Goal: Task Accomplishment & Management: Complete application form

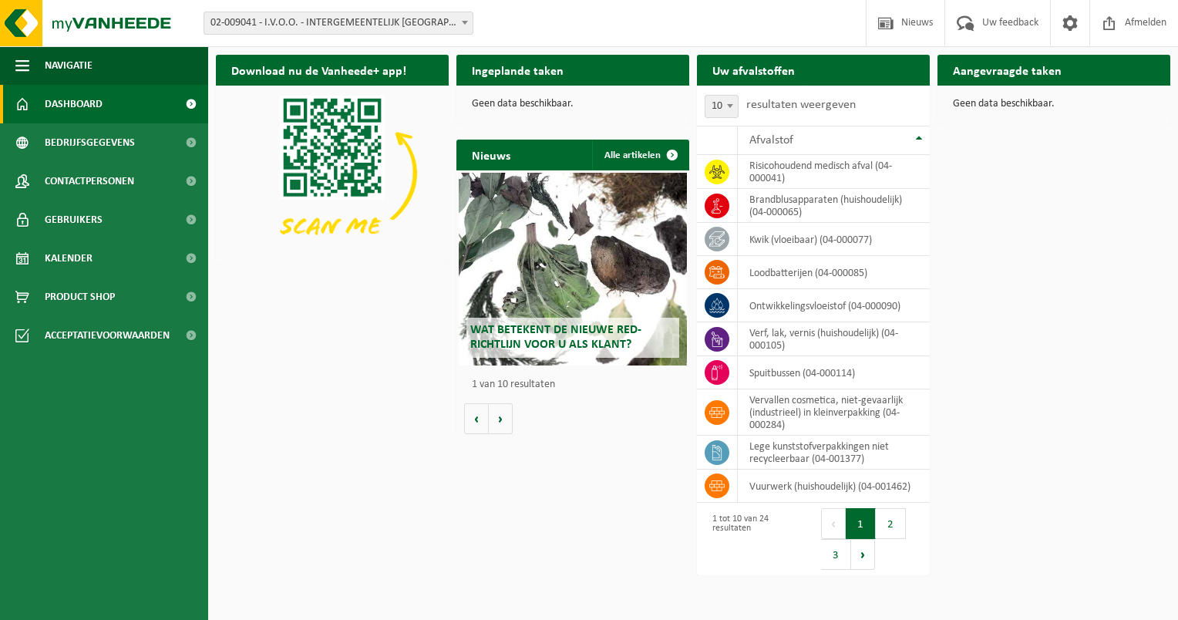
click at [754, 73] on h2 "Uw afvalstoffen" at bounding box center [753, 70] width 113 height 30
click at [496, 419] on button "Volgende" at bounding box center [501, 418] width 24 height 31
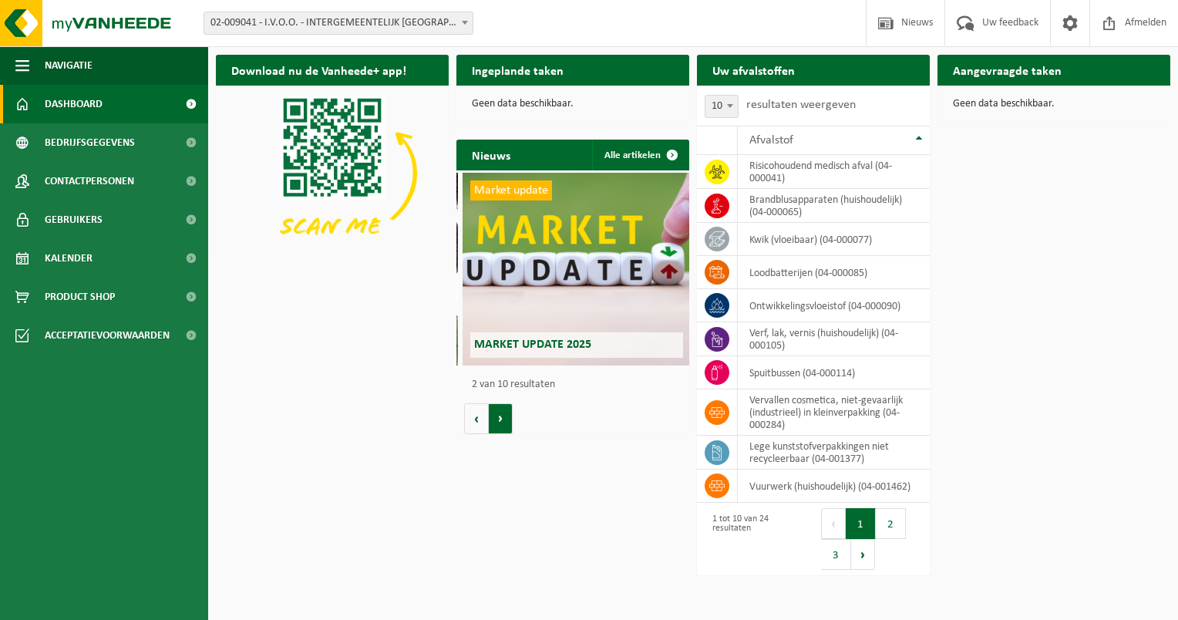
scroll to position [0, 232]
click at [496, 419] on button "Volgende" at bounding box center [501, 418] width 24 height 31
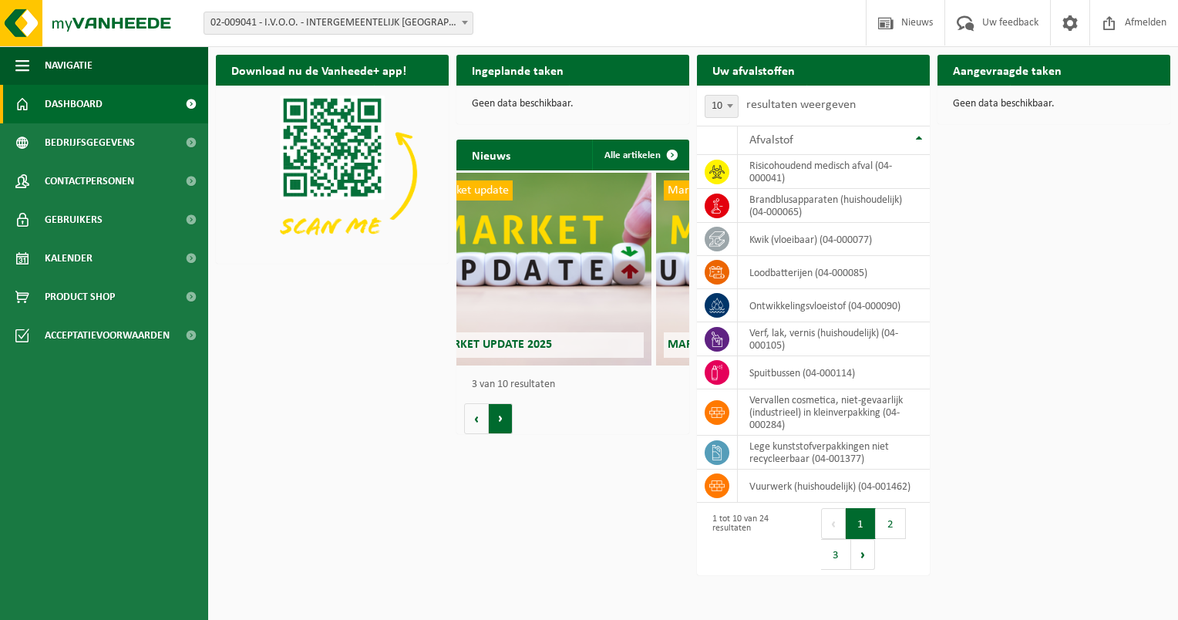
click at [496, 419] on button "Volgende" at bounding box center [501, 418] width 24 height 31
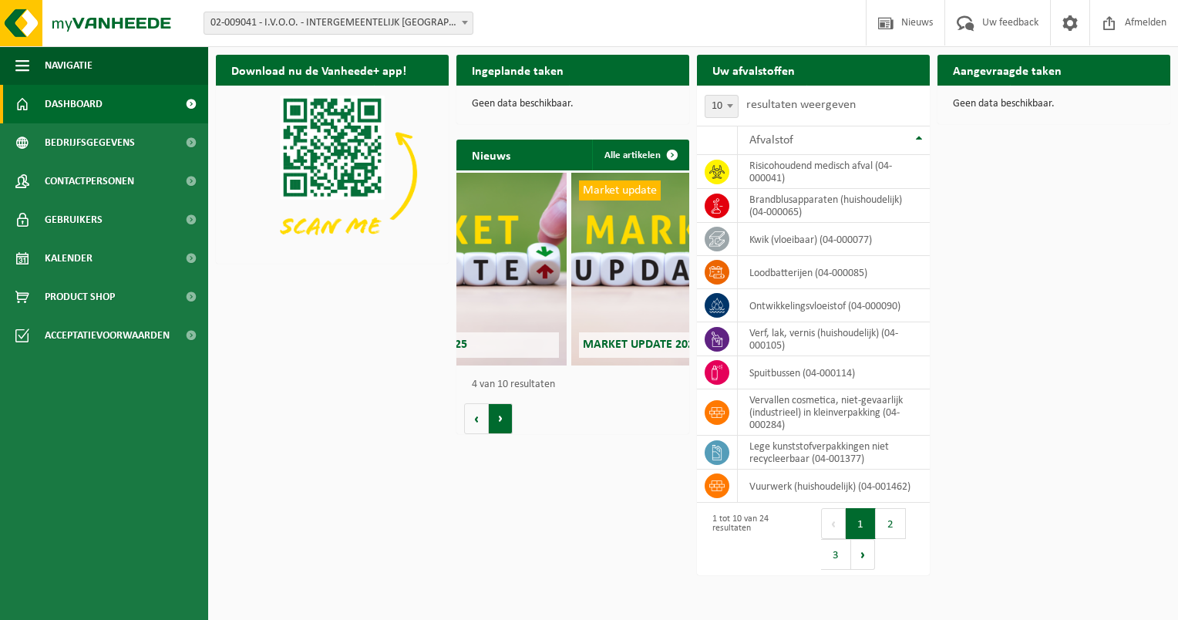
click at [496, 419] on button "Volgende" at bounding box center [501, 418] width 24 height 31
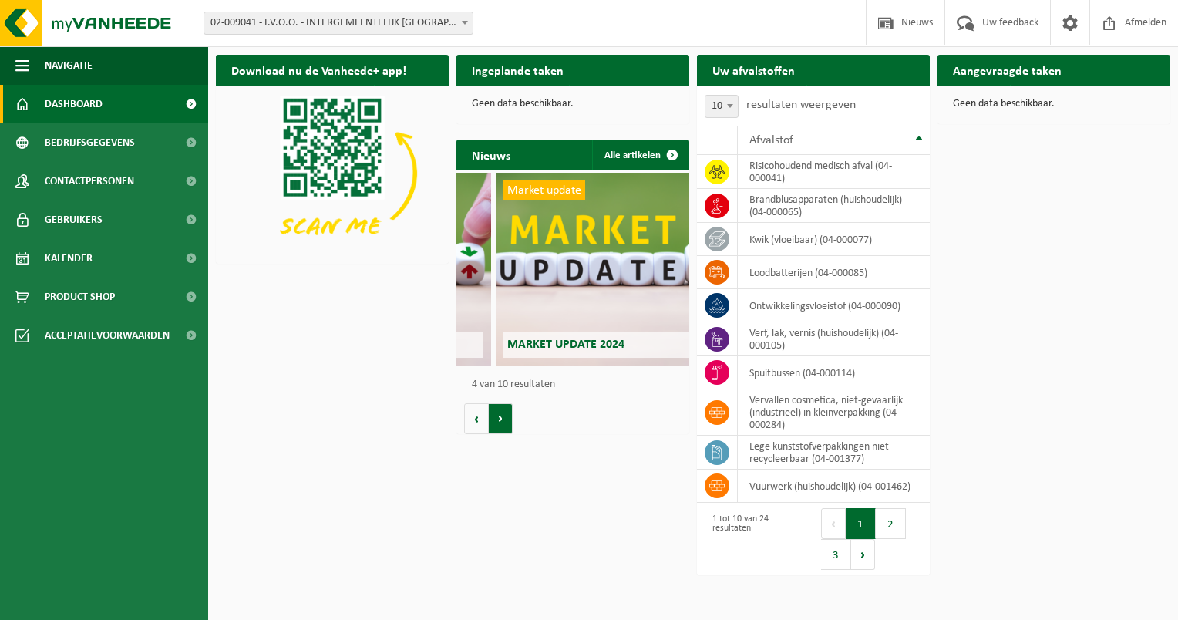
click at [496, 419] on button "Volgende" at bounding box center [501, 418] width 24 height 31
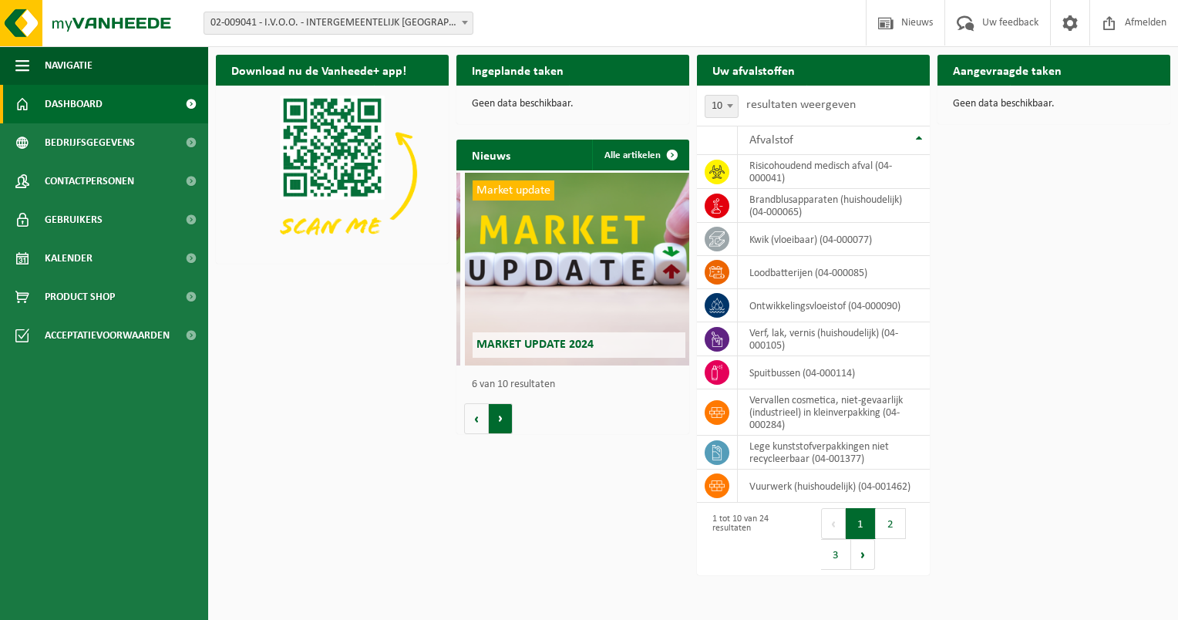
click at [496, 419] on button "Volgende" at bounding box center [501, 418] width 24 height 31
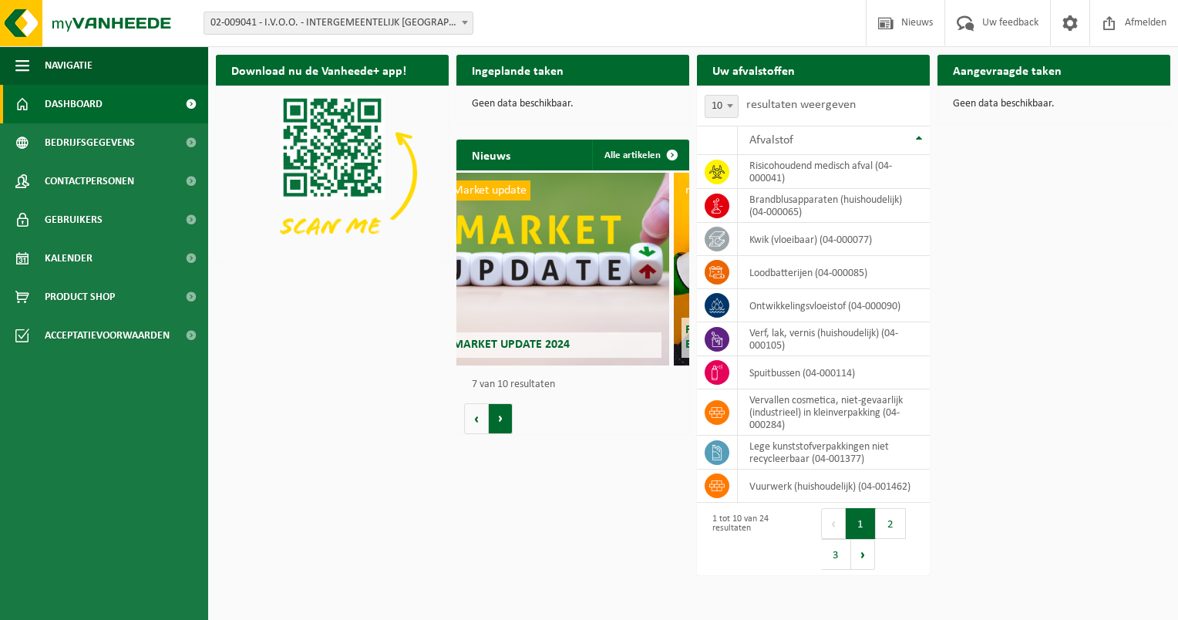
click at [496, 419] on button "Volgende" at bounding box center [501, 418] width 24 height 31
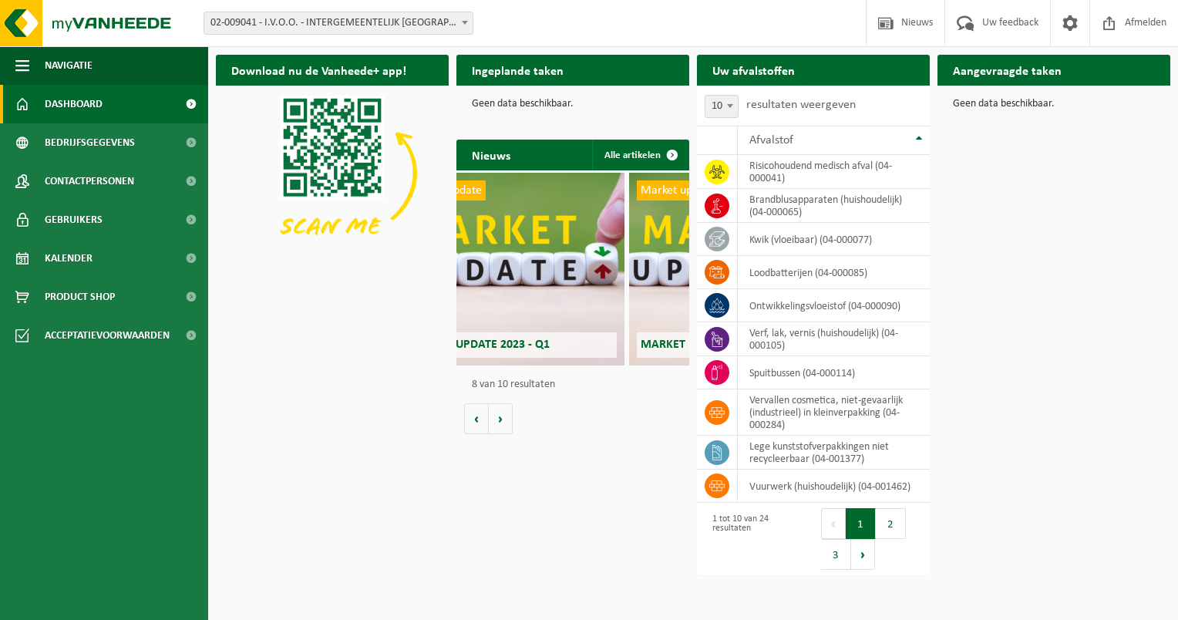
click at [502, 81] on h2 "Ingeplande taken" at bounding box center [518, 70] width 123 height 30
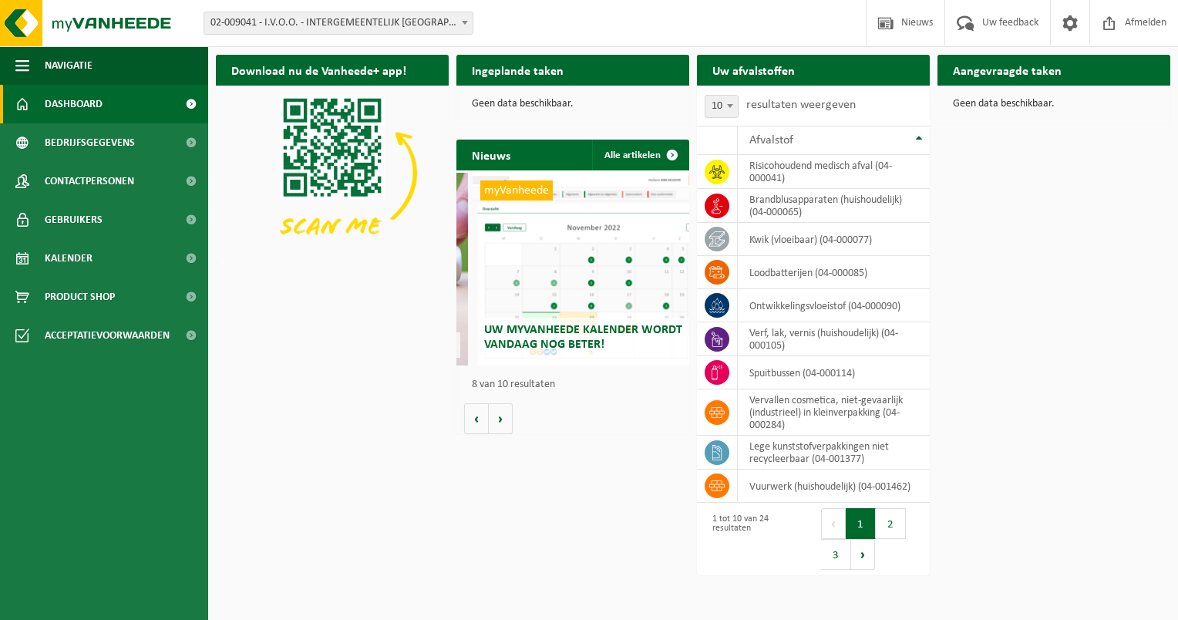
click at [736, 77] on h2 "Uw afvalstoffen" at bounding box center [753, 70] width 113 height 30
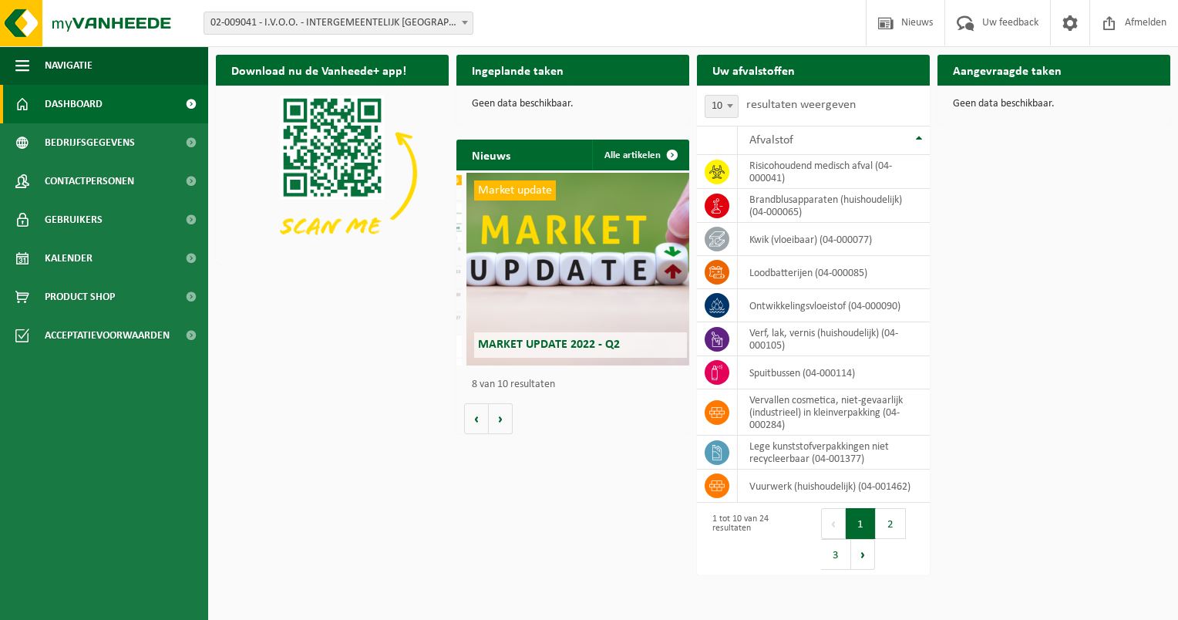
scroll to position [0, 1630]
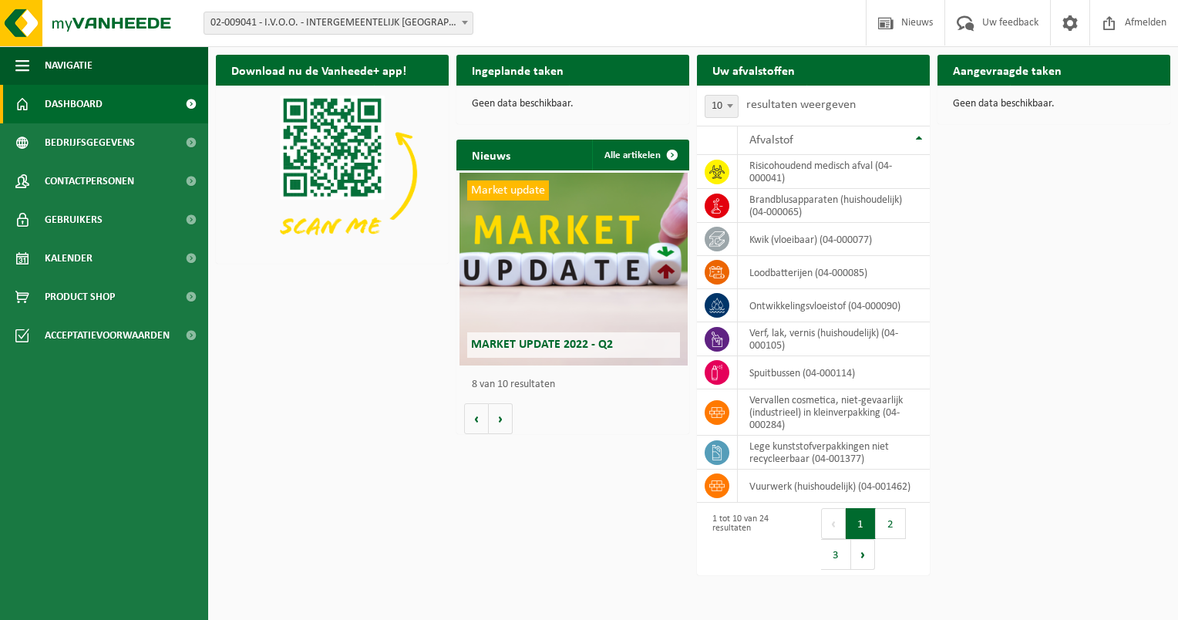
click at [463, 32] on span at bounding box center [464, 22] width 15 height 20
click at [430, 31] on span "02-009041 - I.V.O.O. - INTERGEMEENTELIJK [GEOGRAPHIC_DATA]" at bounding box center [338, 23] width 268 height 22
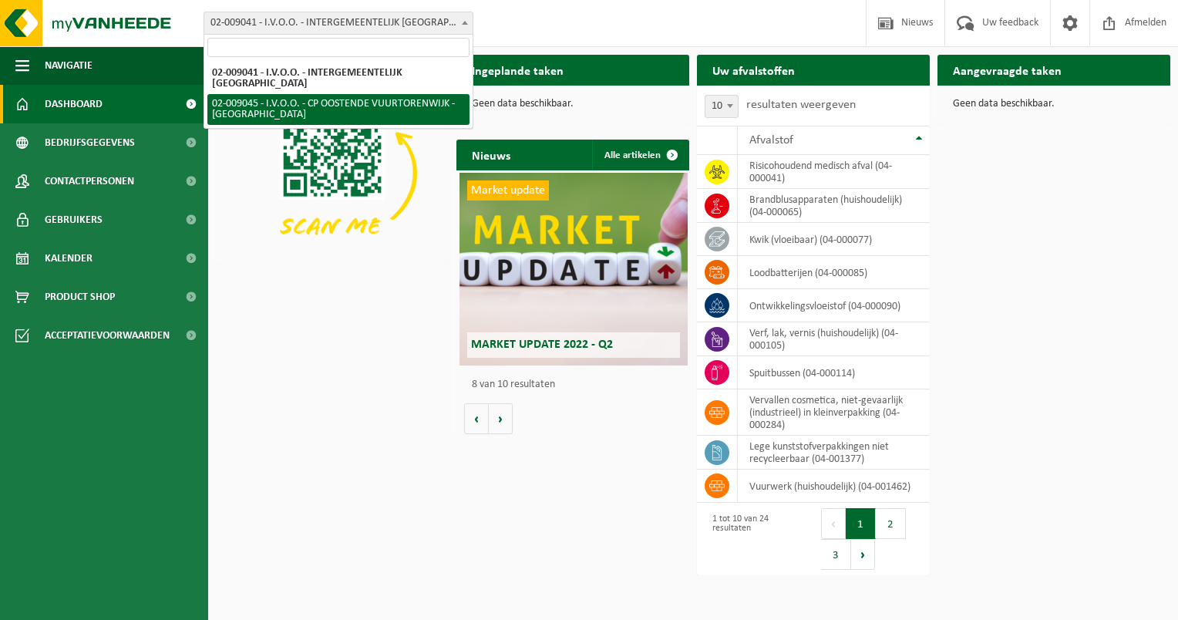
select select "1571"
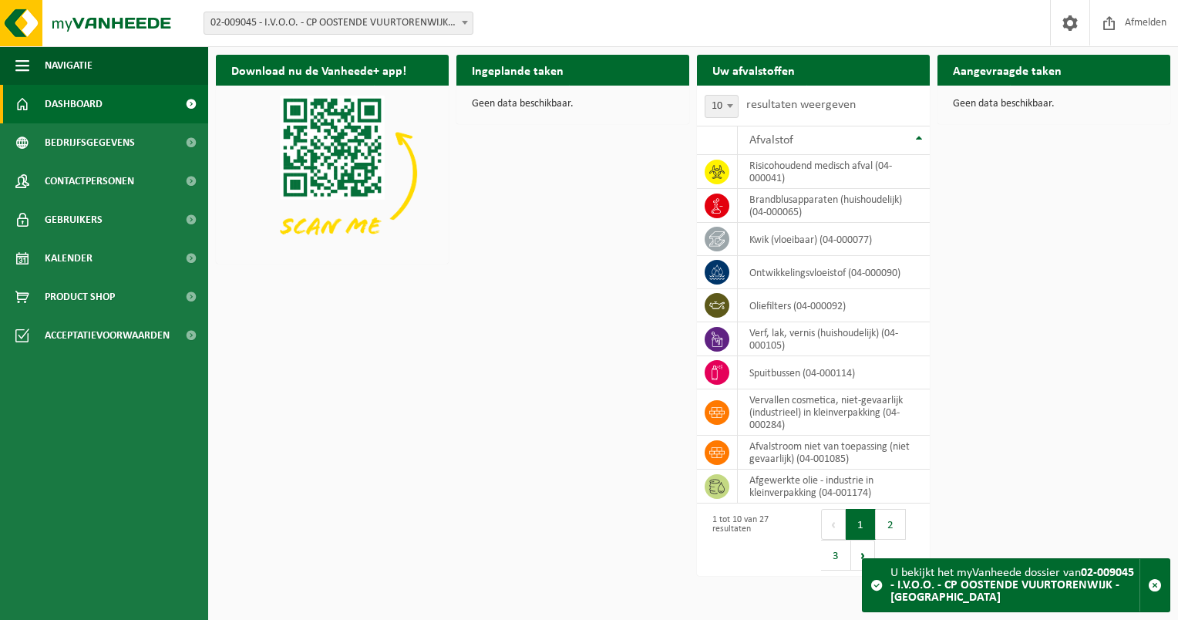
click at [740, 65] on h2 "Uw afvalstoffen" at bounding box center [753, 70] width 113 height 30
drag, startPoint x: 993, startPoint y: 62, endPoint x: 978, endPoint y: 62, distance: 15.4
click at [978, 62] on h2 "Aangevraagde taken" at bounding box center [1008, 70] width 140 height 30
drag, startPoint x: 978, startPoint y: 62, endPoint x: 963, endPoint y: 120, distance: 60.4
click at [963, 120] on div "Geen data beschikbaar." at bounding box center [1054, 104] width 233 height 37
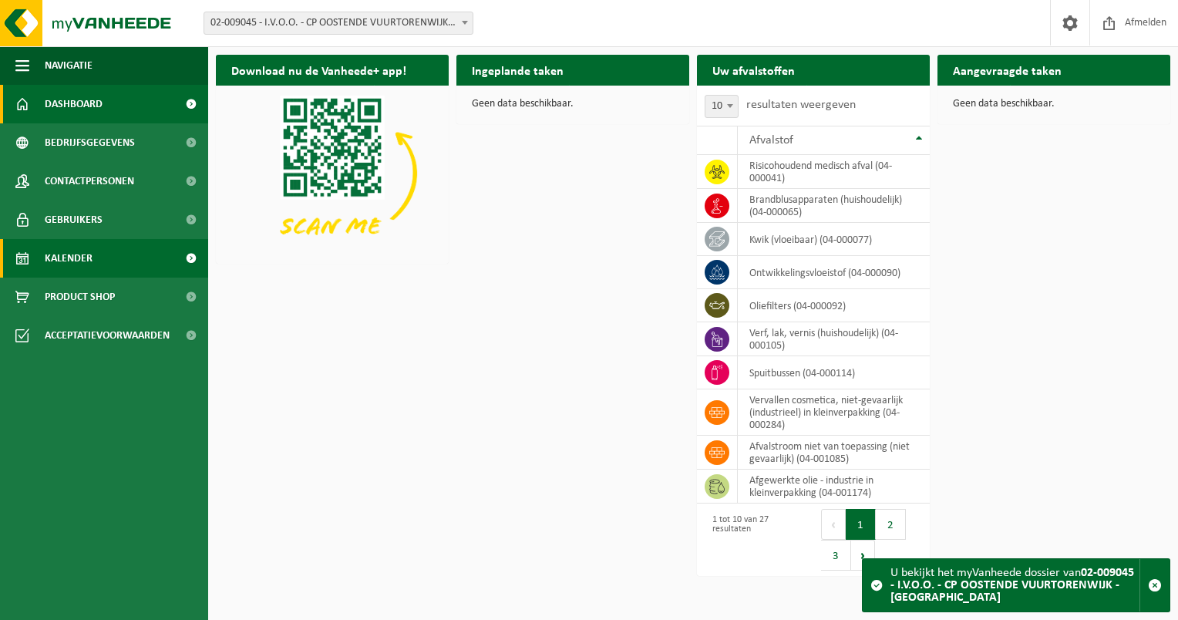
click at [190, 262] on span at bounding box center [191, 258] width 35 height 39
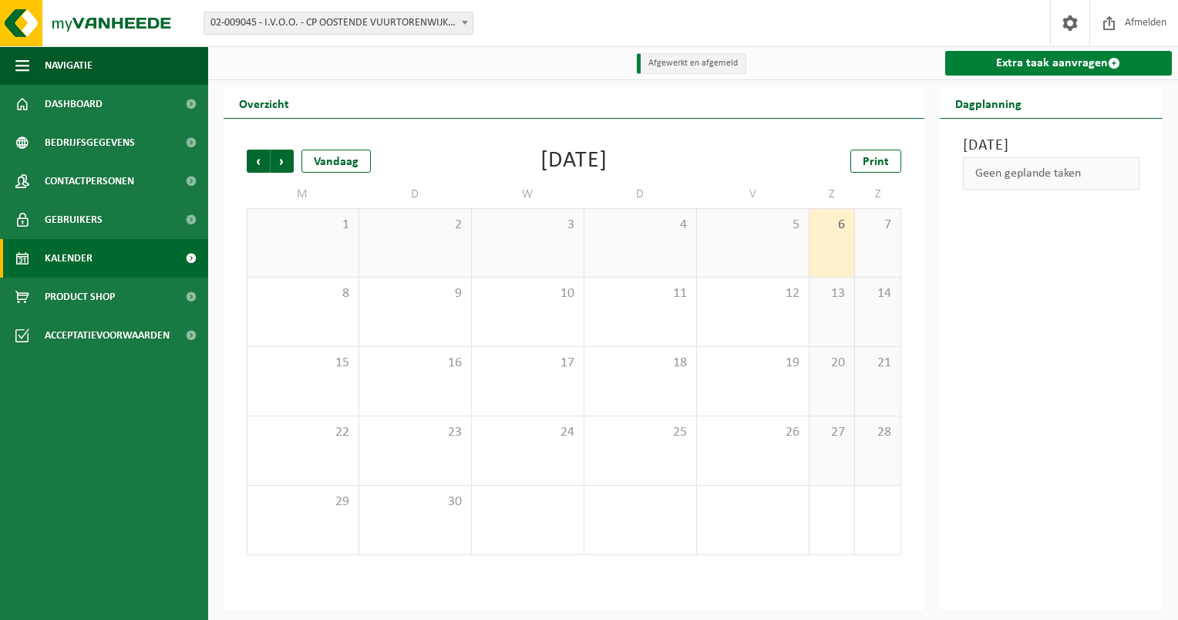
click at [1027, 62] on link "Extra taak aanvragen" at bounding box center [1059, 63] width 228 height 25
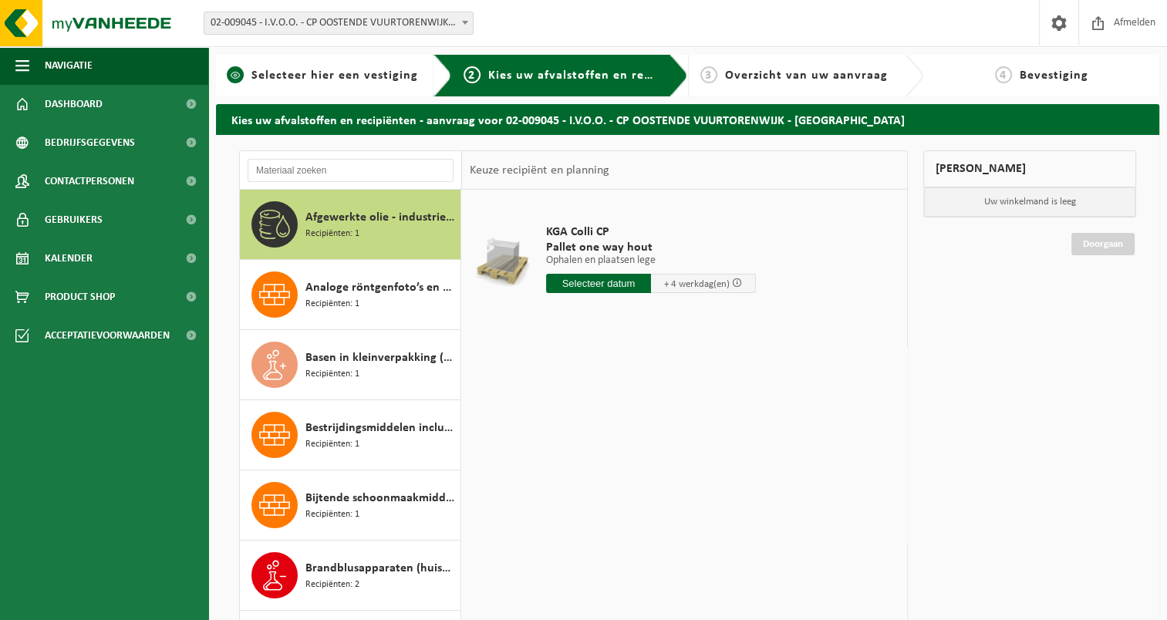
click at [327, 83] on link "1 Selecteer hier een vestiging" at bounding box center [322, 75] width 197 height 19
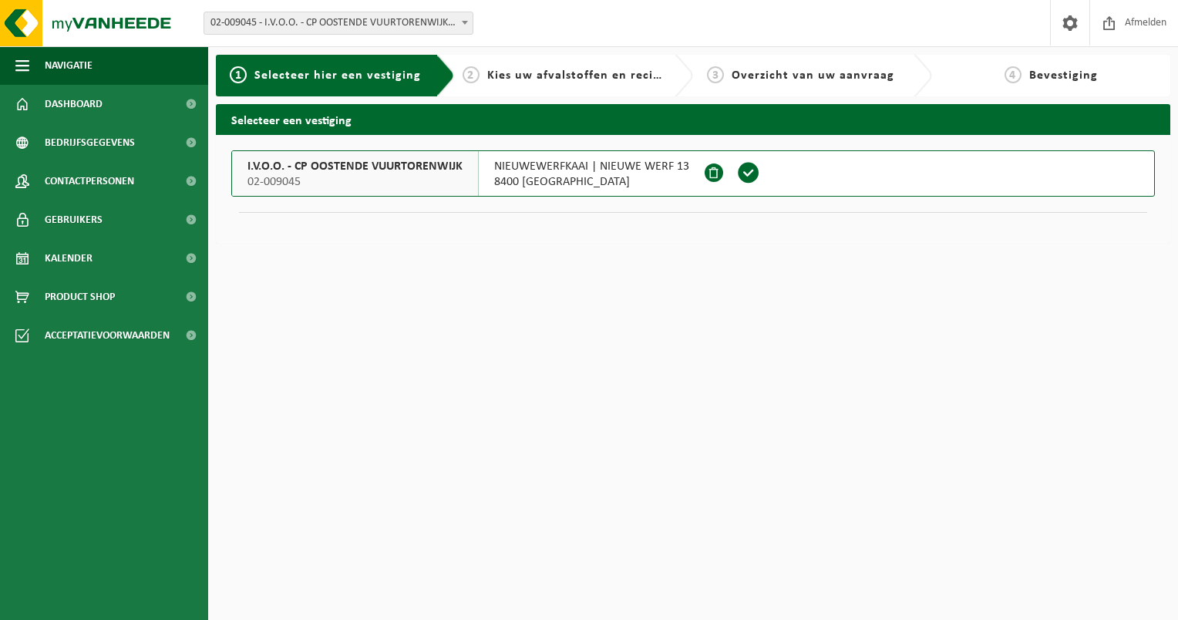
click at [458, 163] on span "I.V.O.O. - CP OOSTENDE VUURTORENWIJK" at bounding box center [355, 166] width 215 height 15
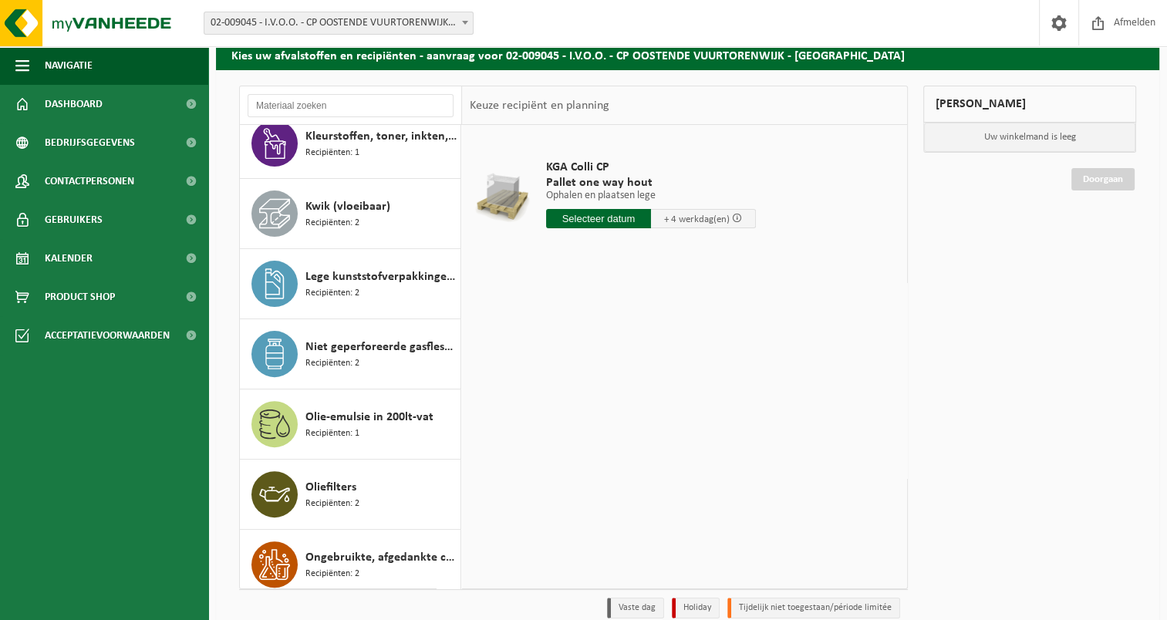
scroll to position [509, 0]
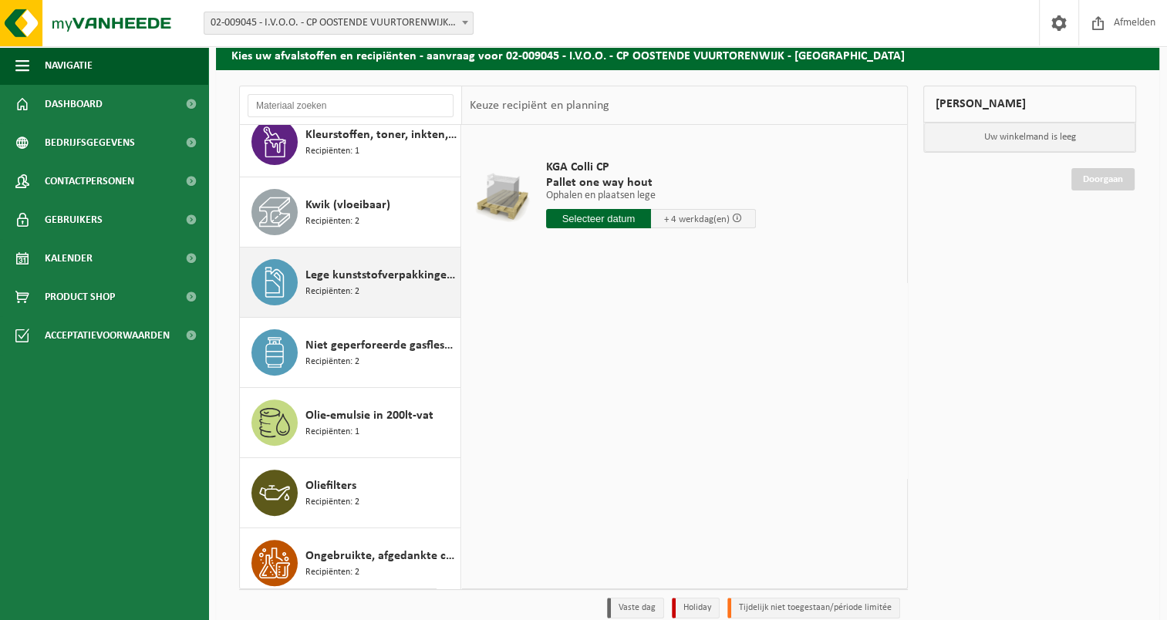
click at [383, 275] on span "Lege kunststofverpakkingen niet recycleerbaar" at bounding box center [380, 275] width 151 height 19
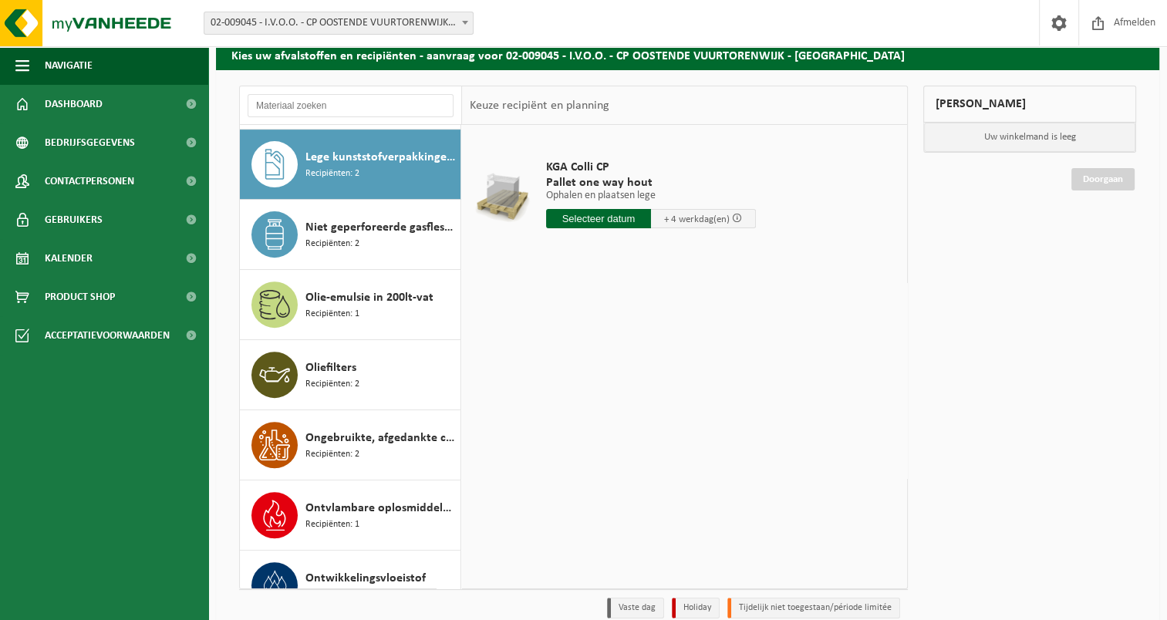
scroll to position [629, 0]
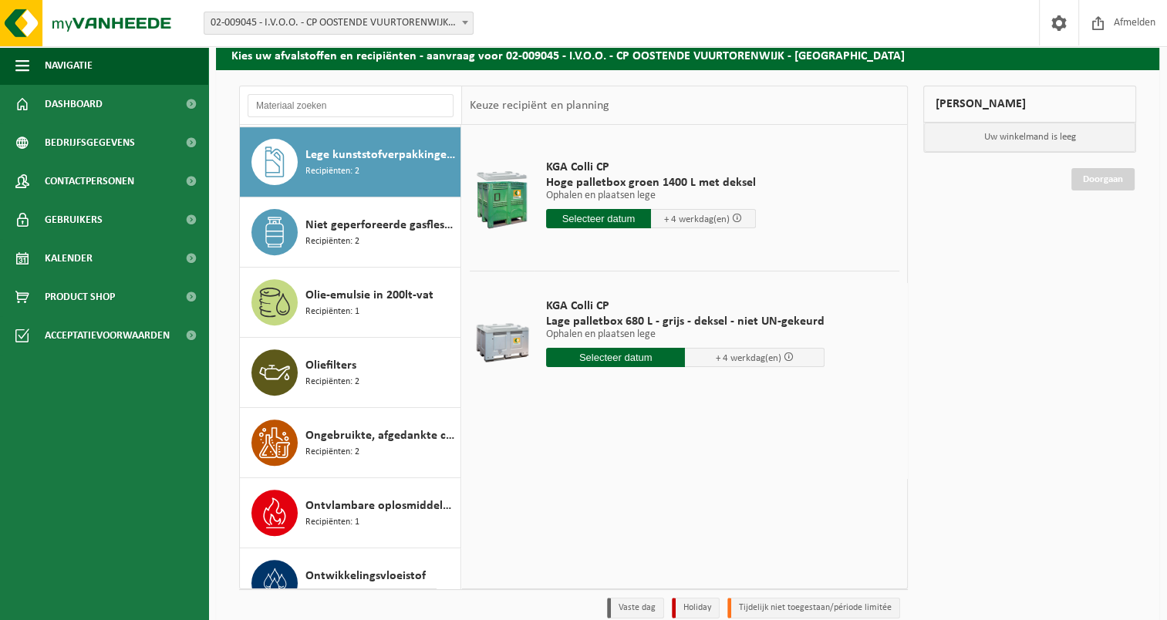
click at [611, 358] on input "text" at bounding box center [616, 357] width 140 height 19
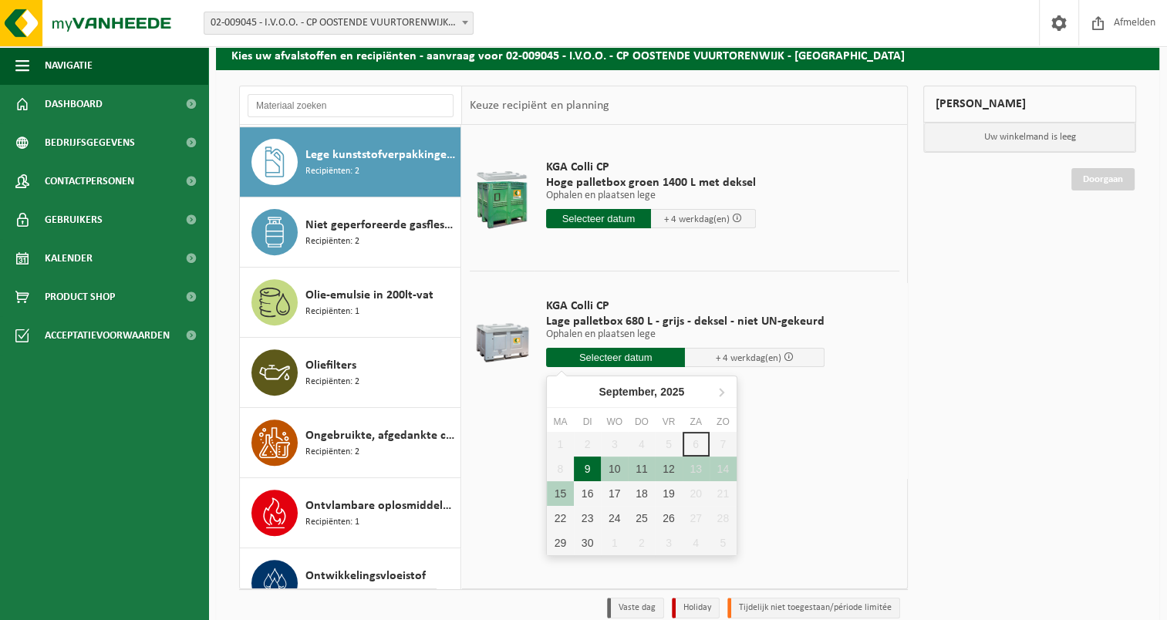
click at [589, 463] on div "9" at bounding box center [587, 469] width 27 height 25
type input "Van [DATE]"
type input "2025-09-09"
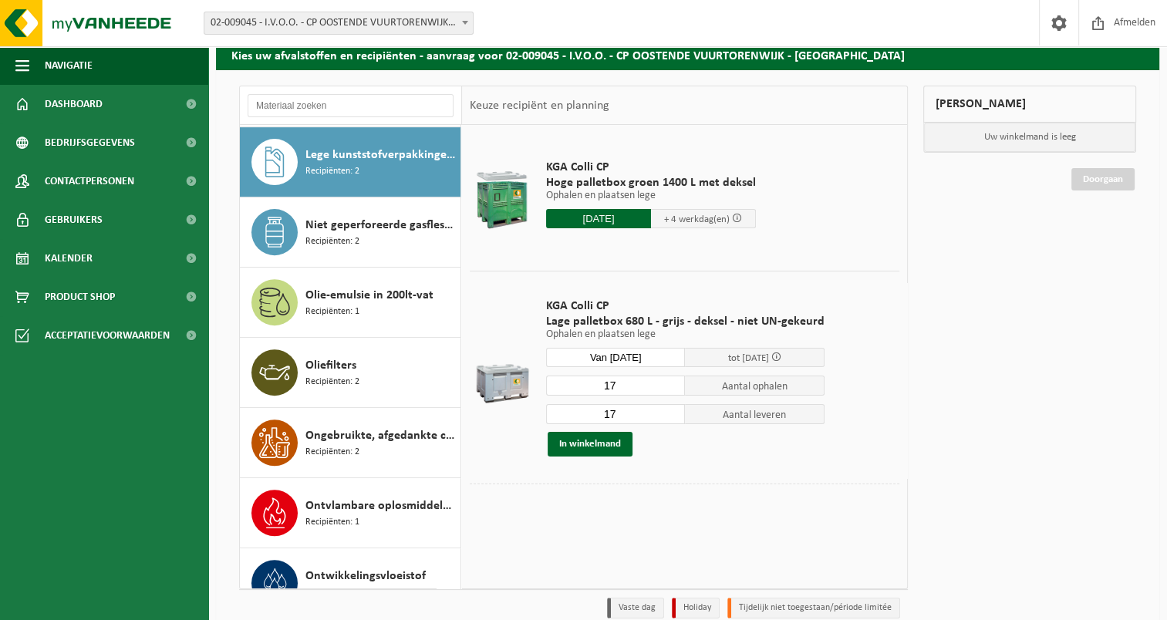
click at [615, 378] on input "17" at bounding box center [616, 386] width 140 height 20
type input "10"
click at [619, 416] on input "17" at bounding box center [616, 414] width 140 height 20
type input "10"
click at [609, 439] on button "In winkelmand" at bounding box center [590, 444] width 85 height 25
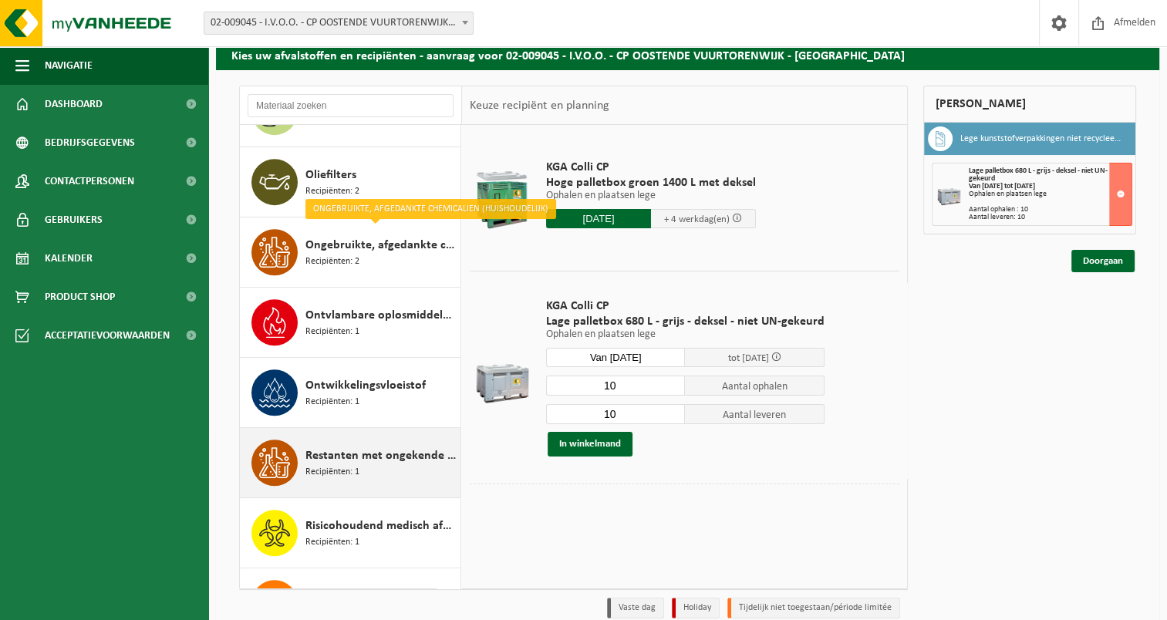
click at [345, 475] on span "Recipiënten: 1" at bounding box center [332, 472] width 54 height 15
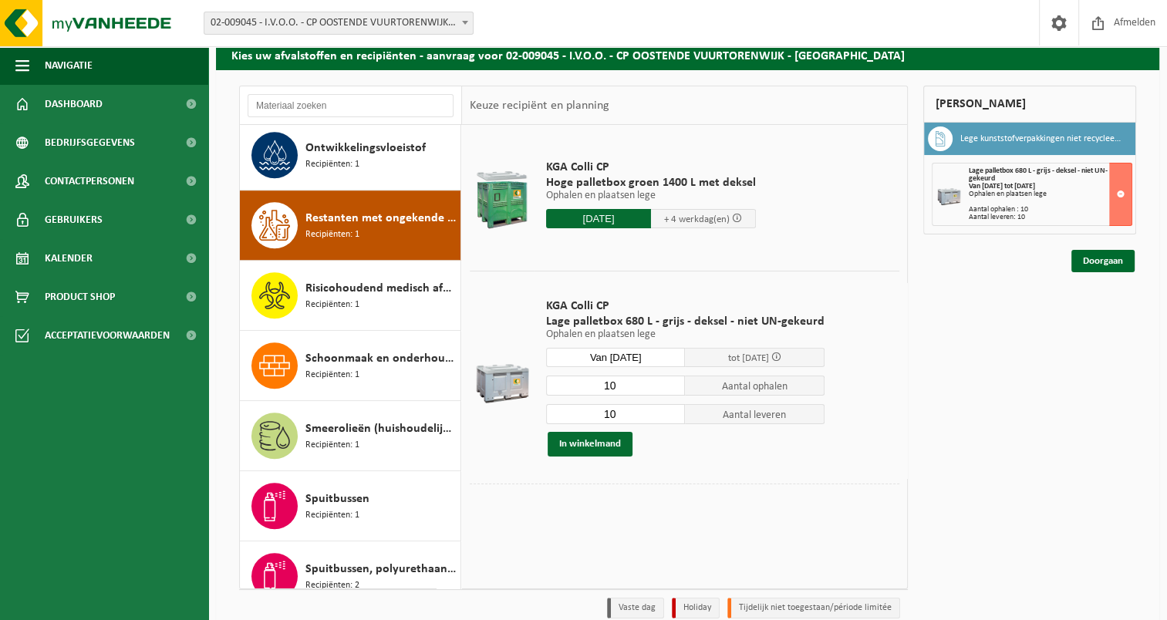
scroll to position [1120, 0]
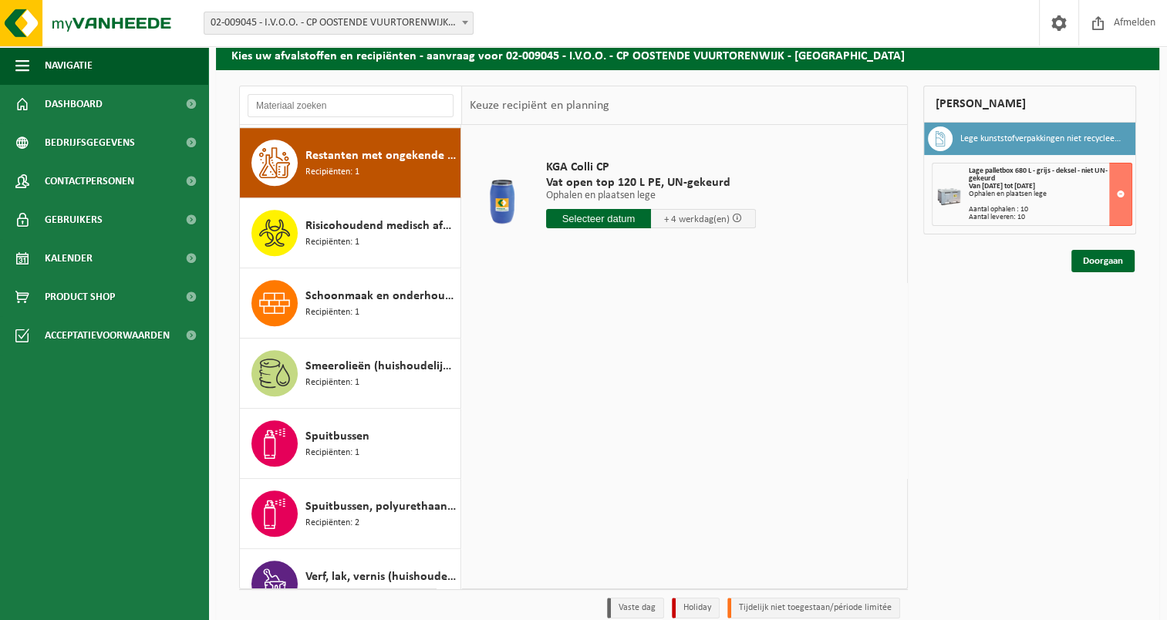
click at [595, 219] on input "text" at bounding box center [598, 218] width 105 height 19
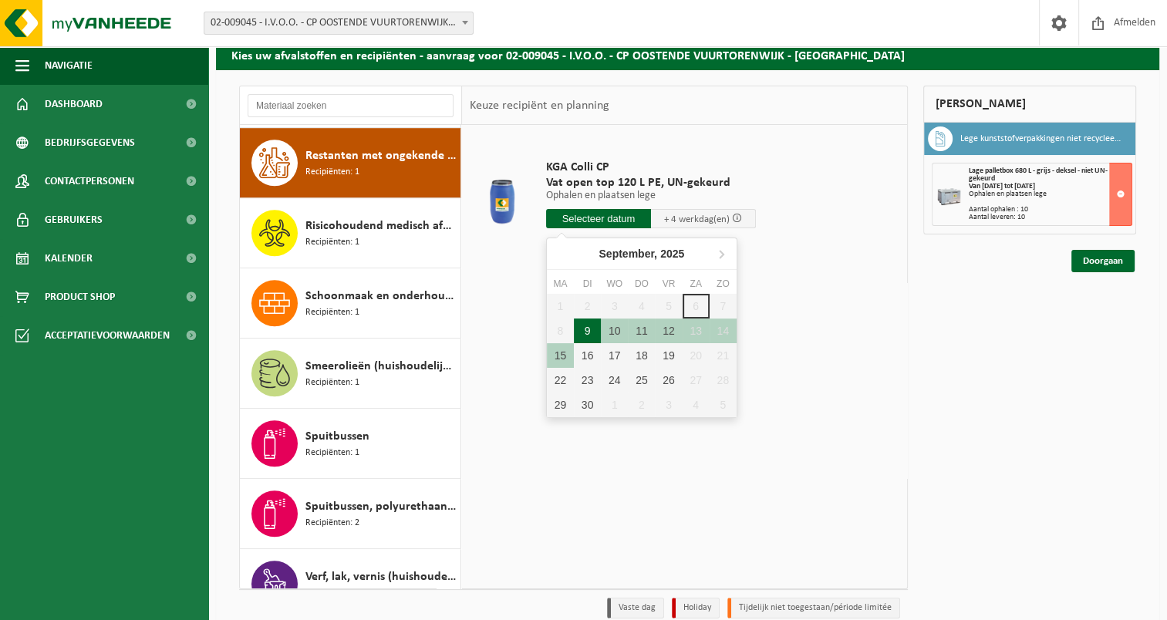
click at [591, 329] on div "9" at bounding box center [587, 331] width 27 height 25
type input "Van [DATE]"
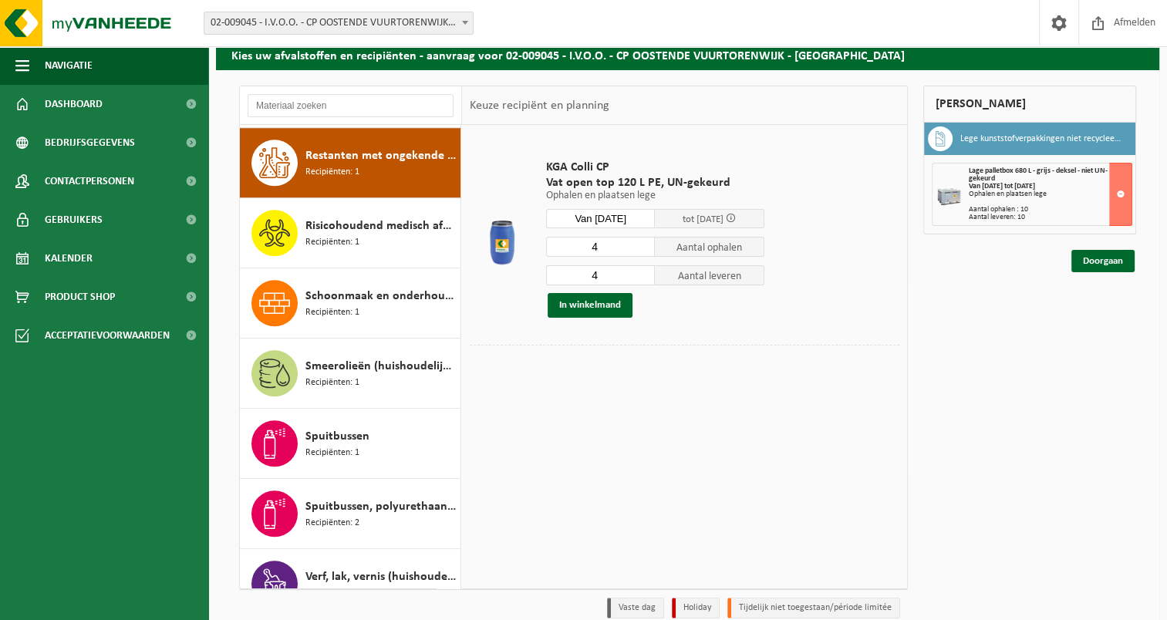
click at [622, 244] on input "4" at bounding box center [601, 247] width 110 height 20
type input "3"
click at [614, 275] on input "4" at bounding box center [601, 275] width 110 height 20
type input "3"
click at [597, 305] on button "In winkelmand" at bounding box center [590, 305] width 85 height 25
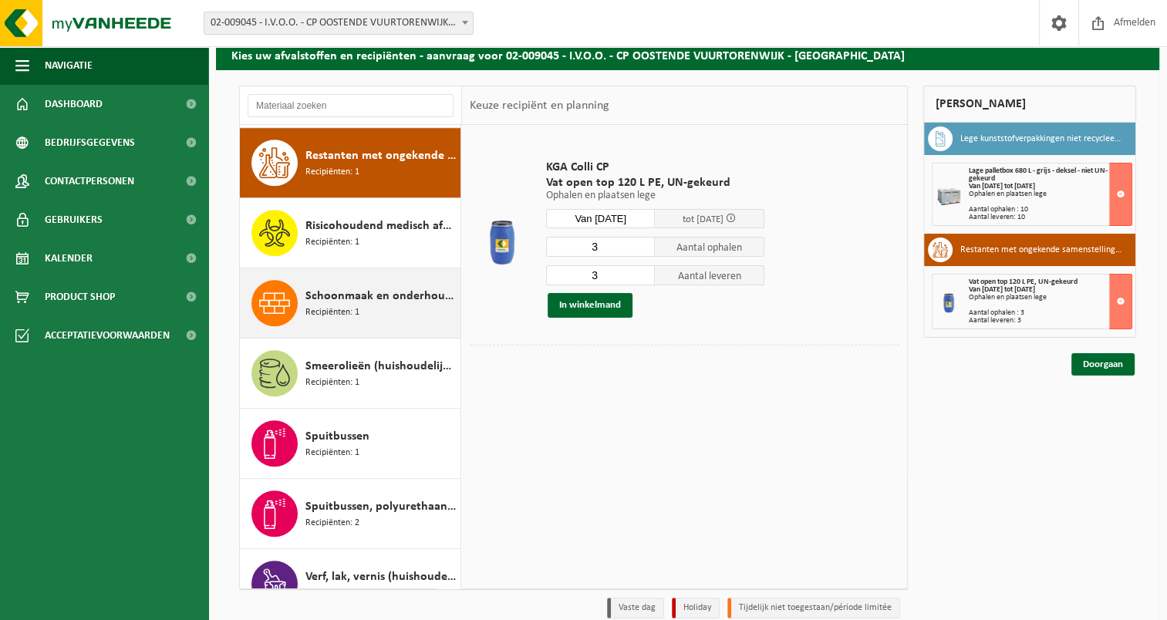
click at [329, 305] on span "Recipiënten: 1" at bounding box center [332, 312] width 54 height 15
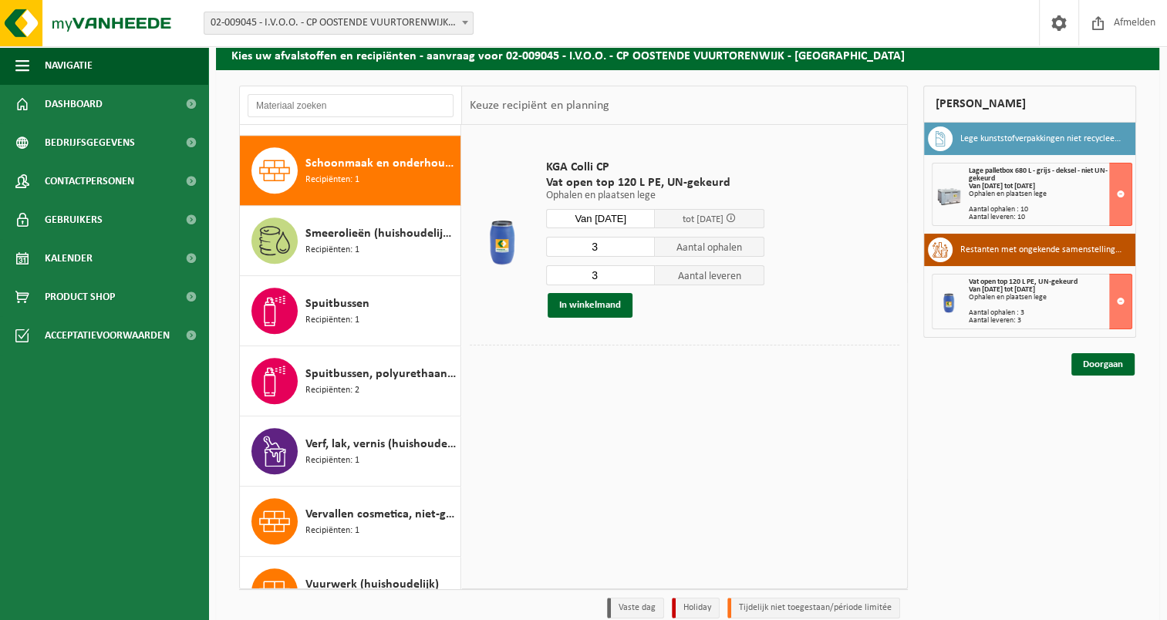
scroll to position [1260, 0]
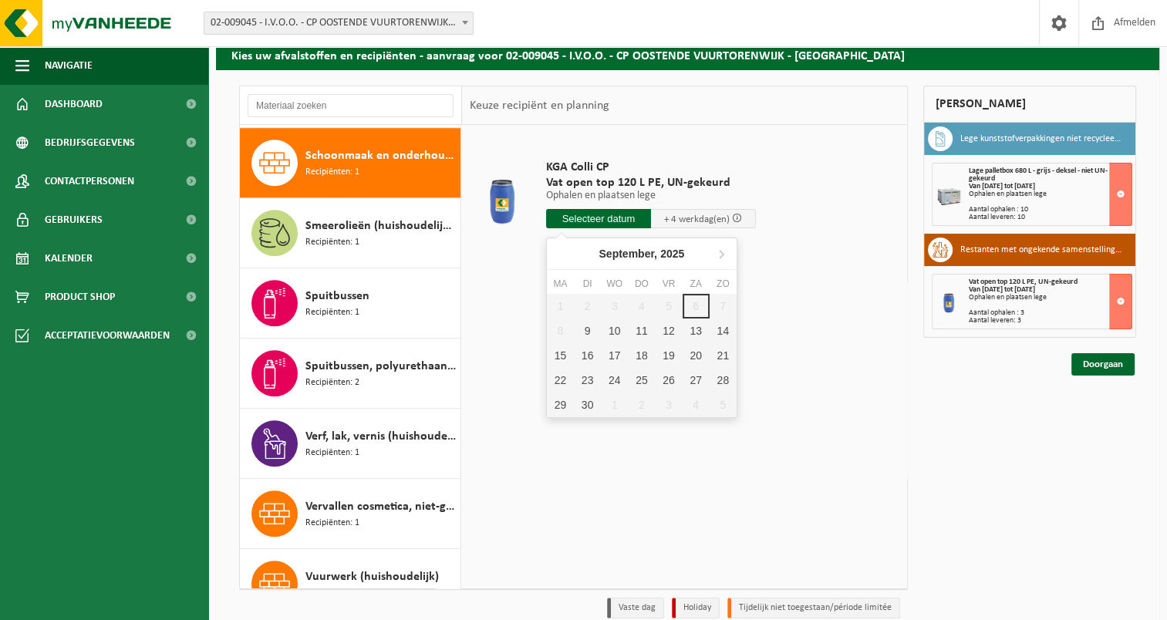
click at [595, 221] on input "text" at bounding box center [598, 218] width 105 height 19
click at [589, 335] on div "9" at bounding box center [587, 331] width 27 height 25
type input "Van 2025-09-09"
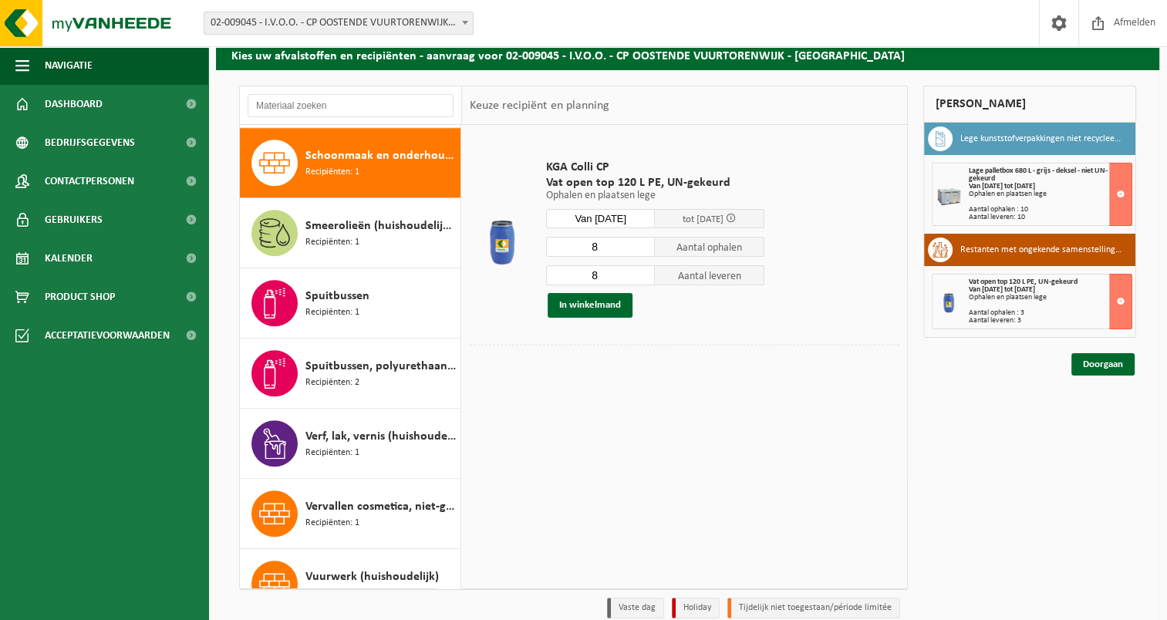
click at [612, 239] on input "8" at bounding box center [601, 247] width 110 height 20
type input "2"
click at [607, 273] on input "8" at bounding box center [601, 275] width 110 height 20
type input "2"
click at [597, 299] on button "In winkelmand" at bounding box center [590, 305] width 85 height 25
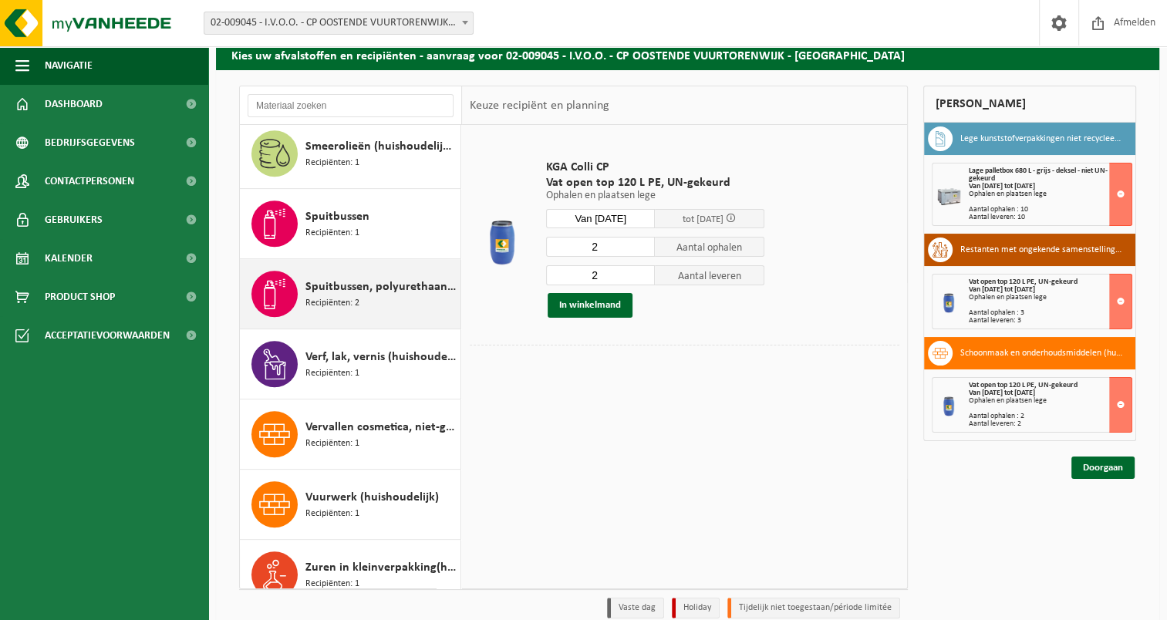
scroll to position [1340, 0]
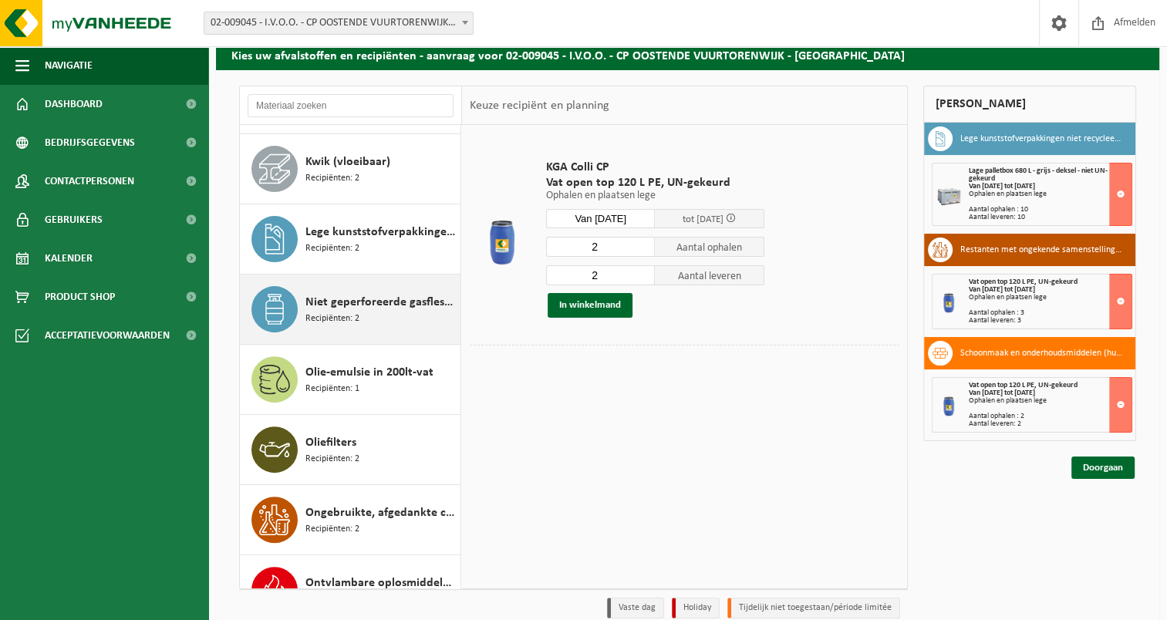
click at [378, 317] on div "Niet geperforeerde gasflessen voor eenmalig gebruik (huishoudelijk) Recipiënten…" at bounding box center [380, 309] width 151 height 46
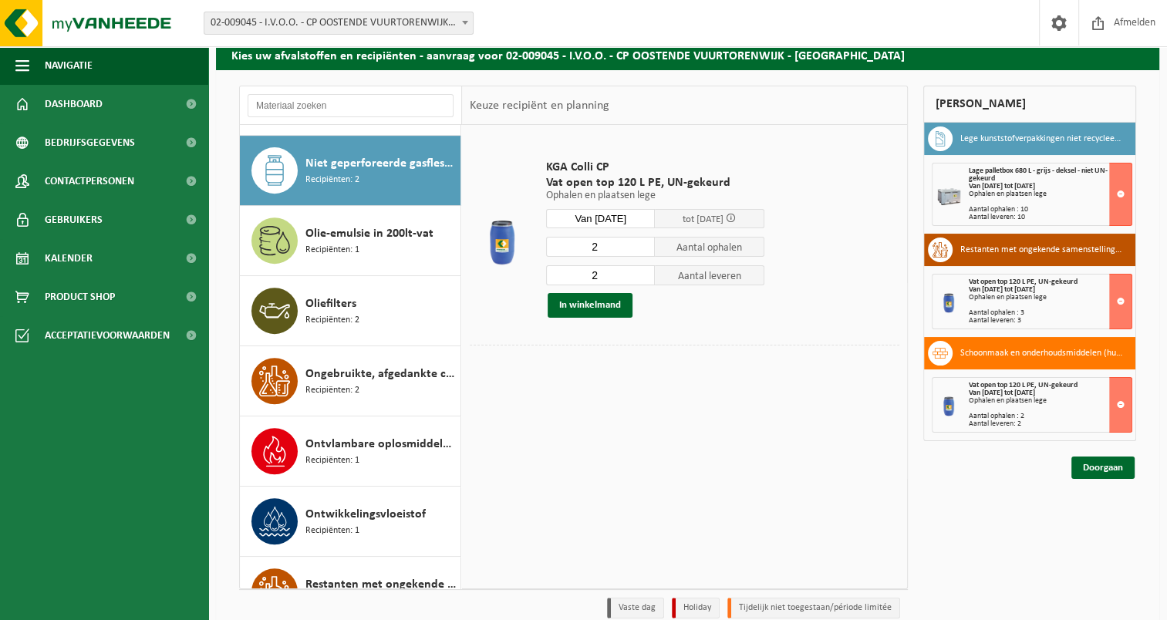
scroll to position [700, 0]
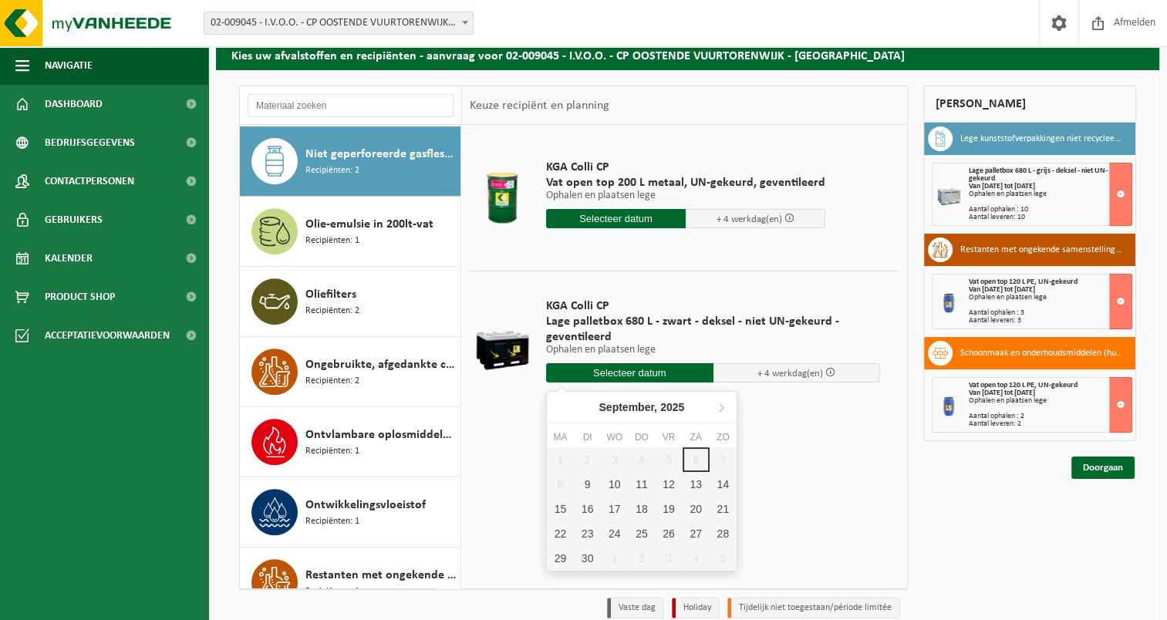
click at [600, 379] on input "text" at bounding box center [629, 372] width 167 height 19
click at [588, 483] on div "9" at bounding box center [587, 484] width 27 height 25
type input "Van 2025-09-09"
type input "2025-09-09"
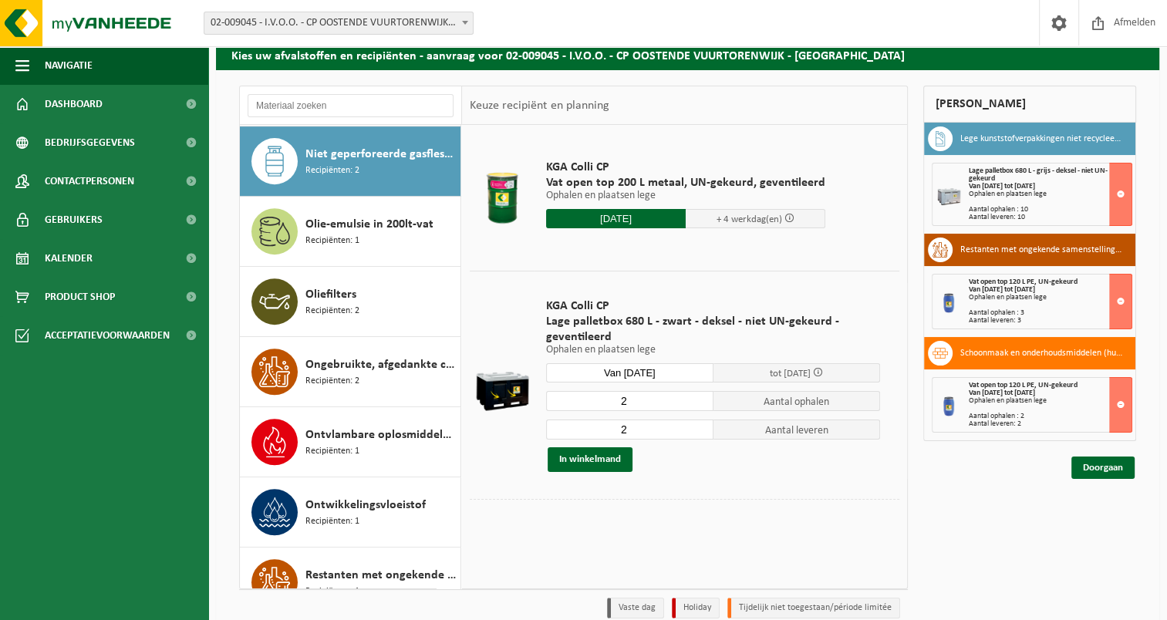
click at [637, 404] on input "2" at bounding box center [629, 401] width 167 height 20
type input "1"
click at [637, 427] on input "2" at bounding box center [629, 430] width 167 height 20
type input "1"
click at [602, 463] on button "In winkelmand" at bounding box center [590, 459] width 85 height 25
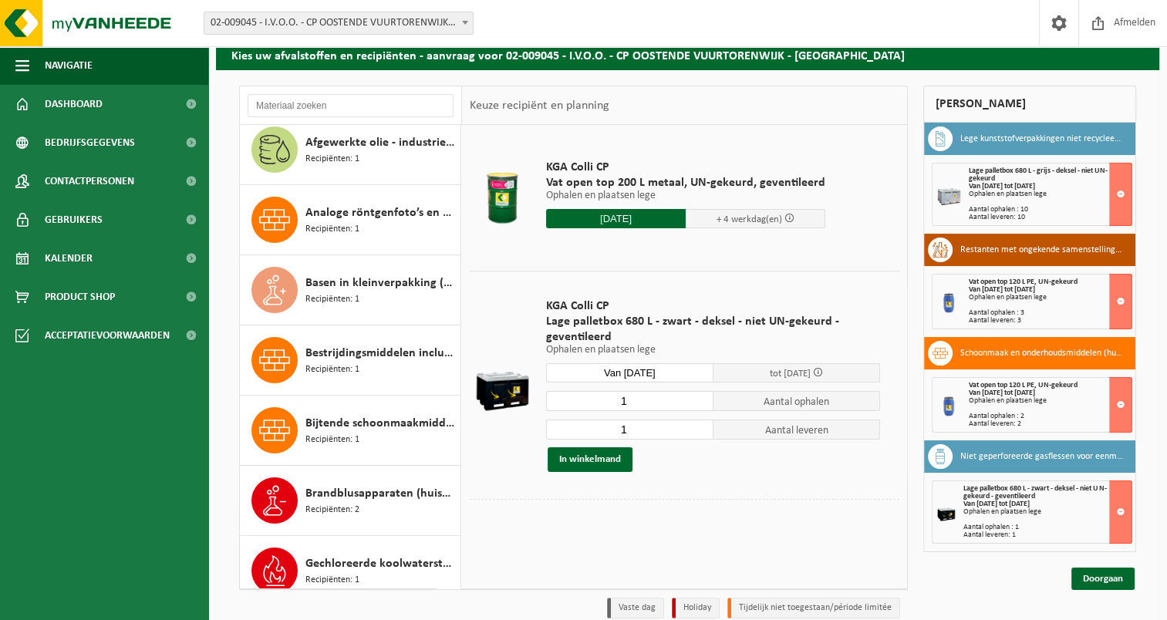
scroll to position [0, 0]
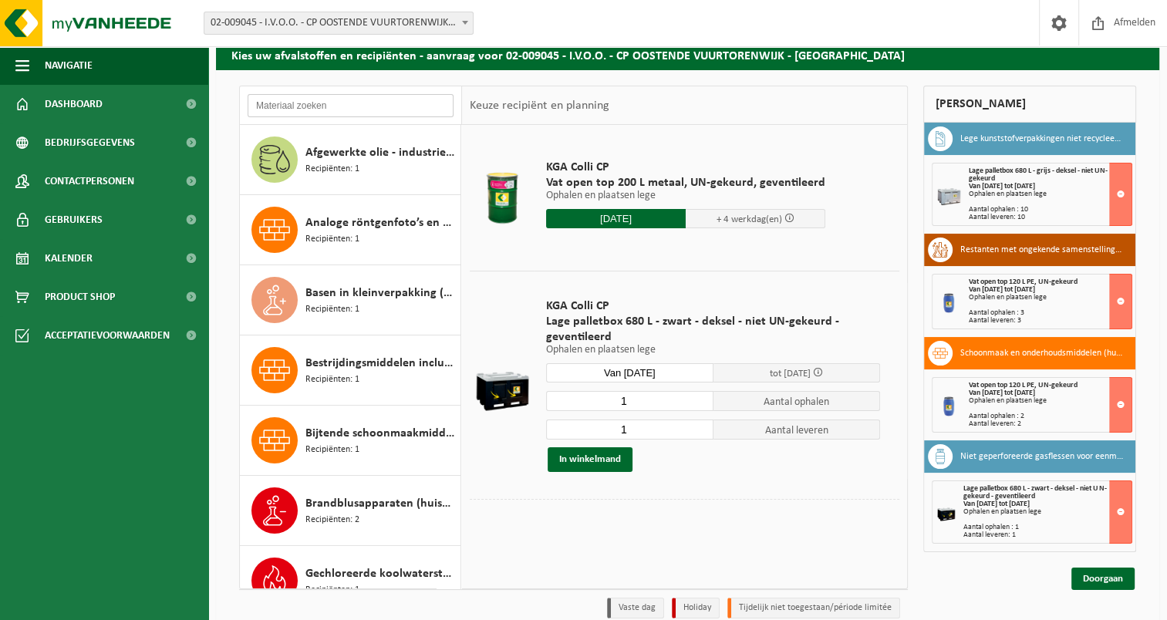
click at [364, 108] on input "text" at bounding box center [351, 105] width 206 height 23
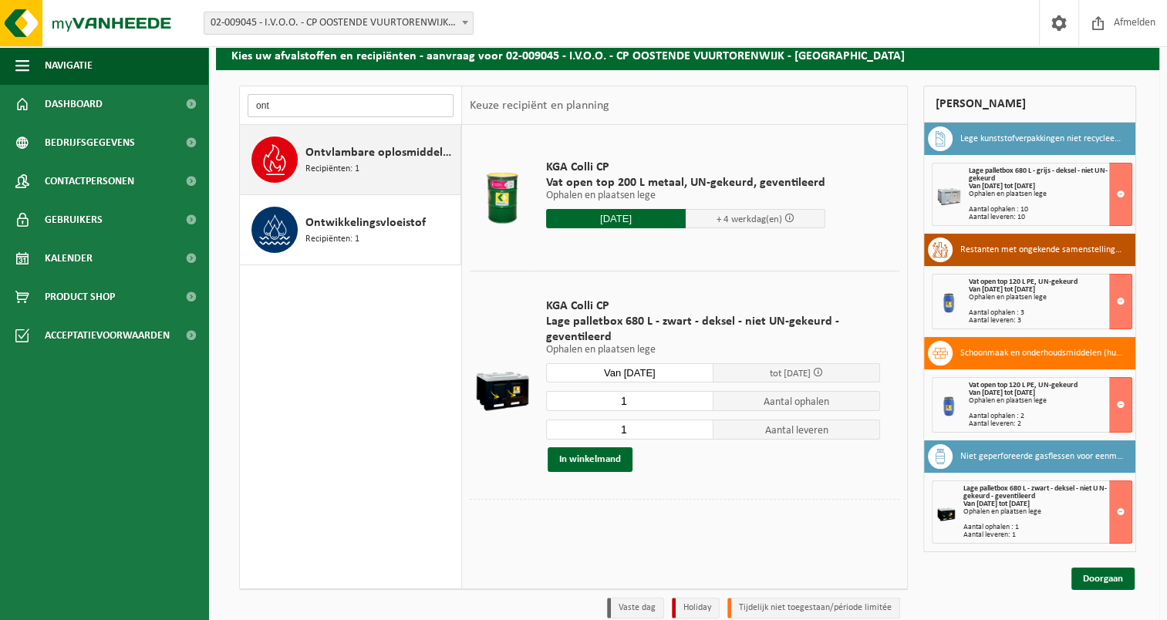
type input "ont"
click at [378, 160] on span "Ontvlambare oplosmiddelen (huishoudelijk)" at bounding box center [380, 152] width 151 height 19
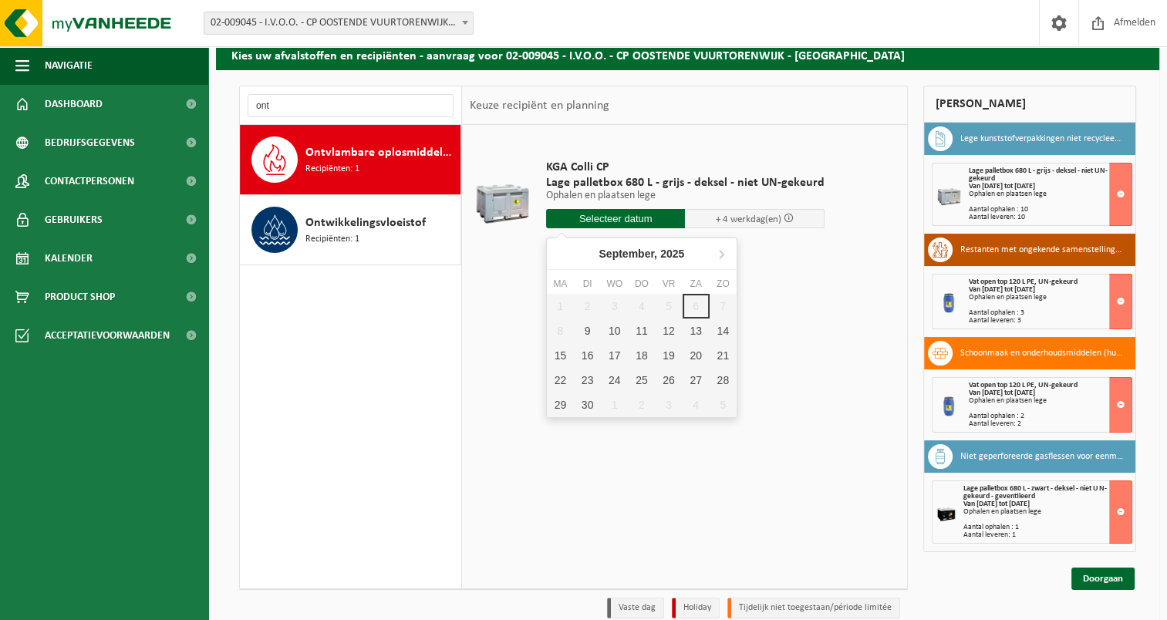
click at [588, 224] on input "text" at bounding box center [616, 218] width 140 height 19
click at [590, 325] on div "9" at bounding box center [587, 331] width 27 height 25
type input "Van 2025-09-09"
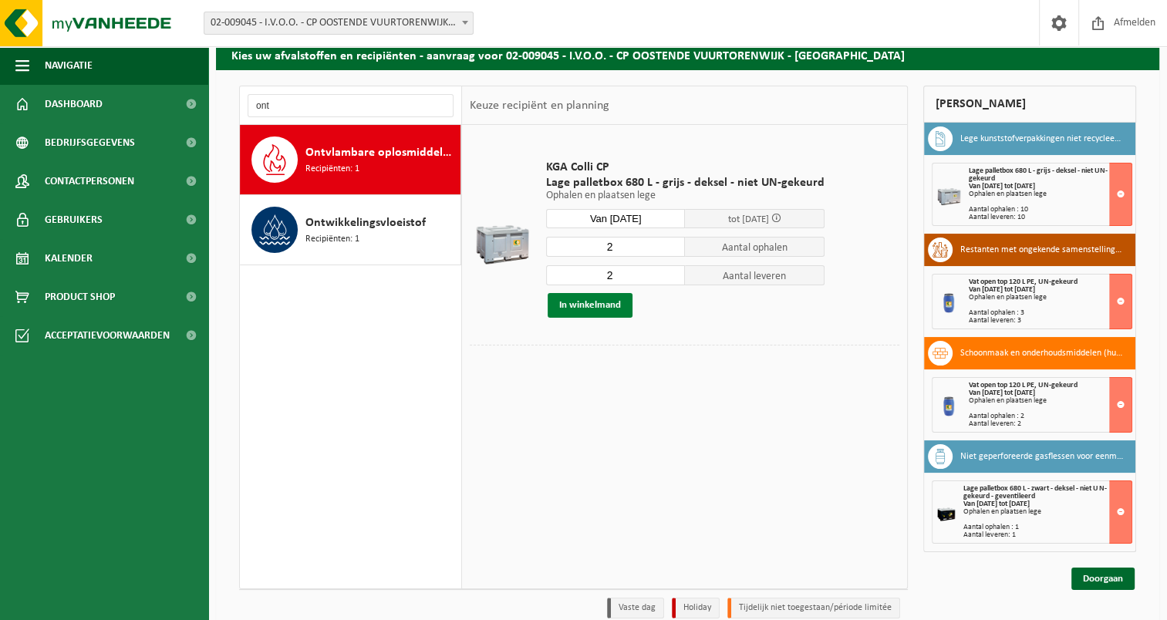
click at [603, 305] on button "In winkelmand" at bounding box center [590, 305] width 85 height 25
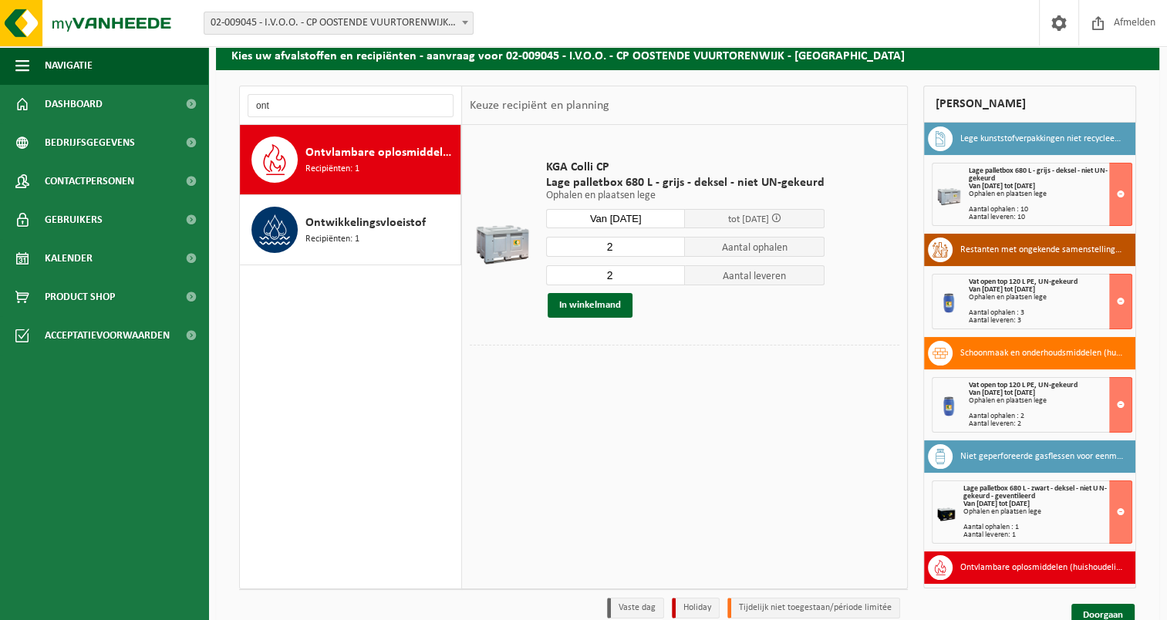
scroll to position [133, 0]
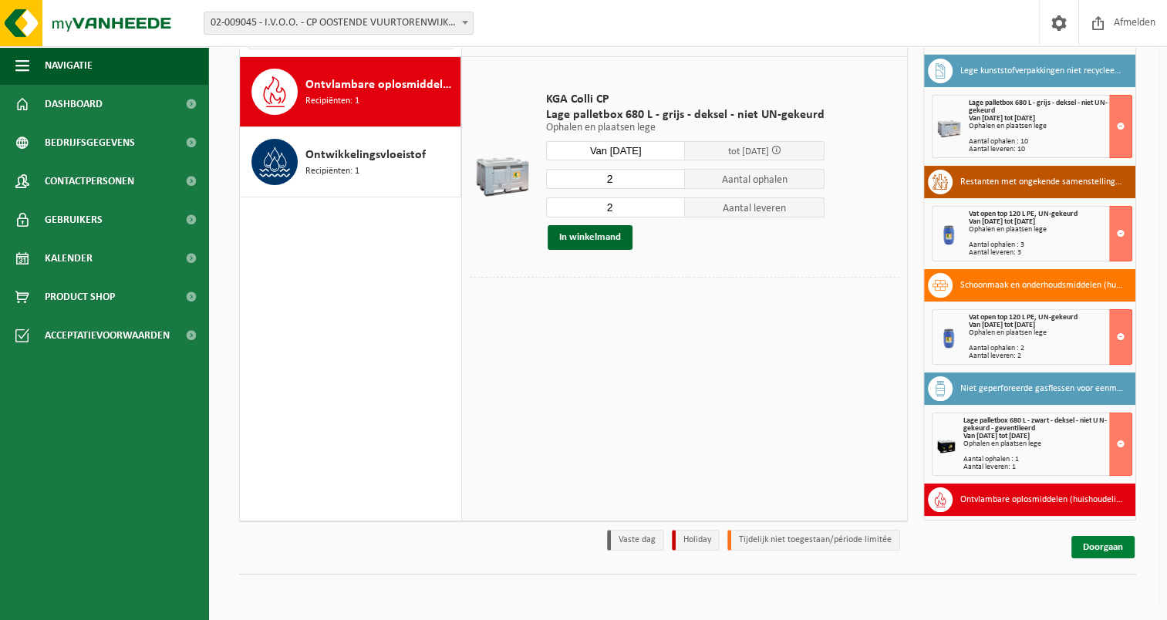
click at [1097, 548] on link "Doorgaan" at bounding box center [1102, 547] width 63 height 22
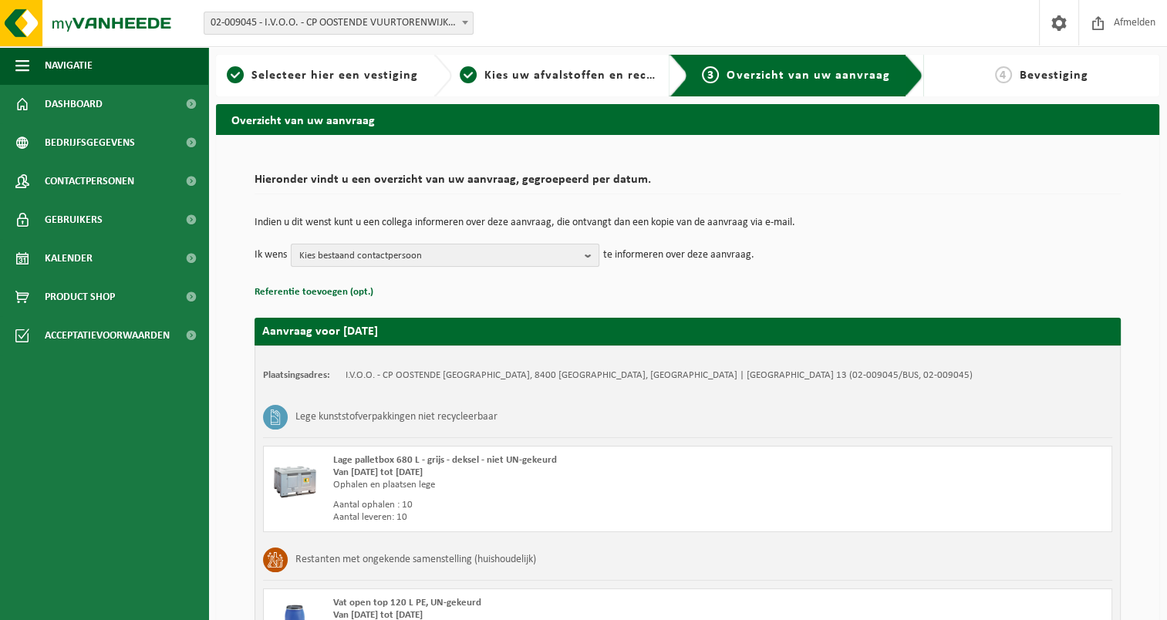
click at [579, 258] on button "Kies bestaand contactpersoon" at bounding box center [445, 255] width 308 height 23
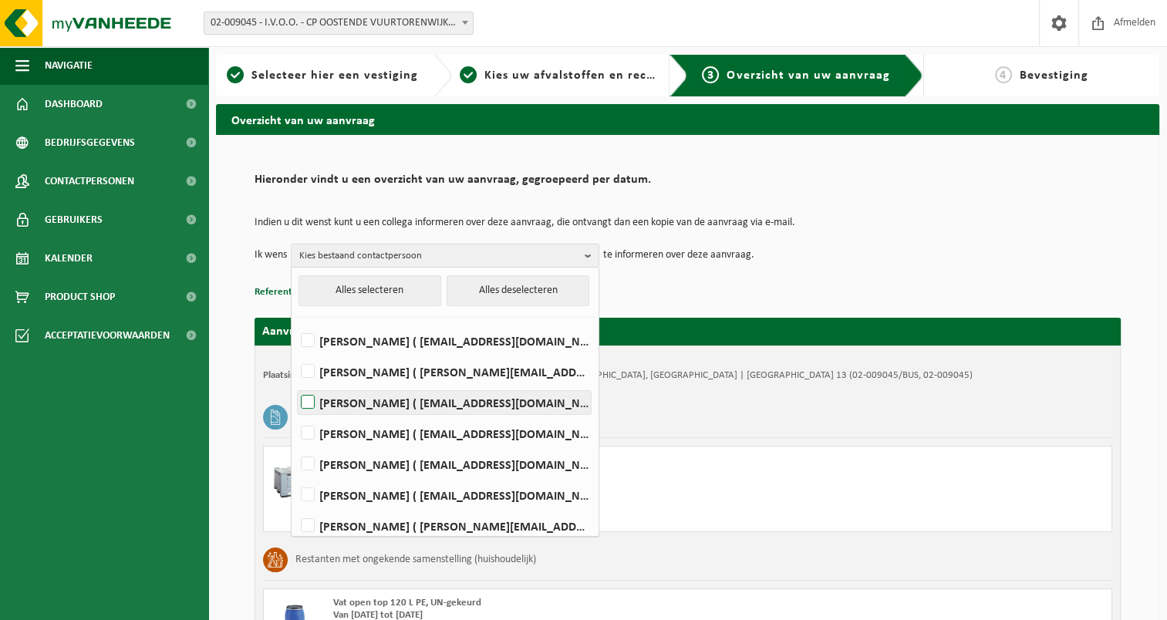
click at [308, 409] on label "[PERSON_NAME] ( [EMAIL_ADDRESS][DOMAIN_NAME] )" at bounding box center [444, 402] width 293 height 23
click at [295, 383] on input "[PERSON_NAME] ( [EMAIL_ADDRESS][DOMAIN_NAME] )" at bounding box center [295, 383] width 1 height 1
checkbox input "true"
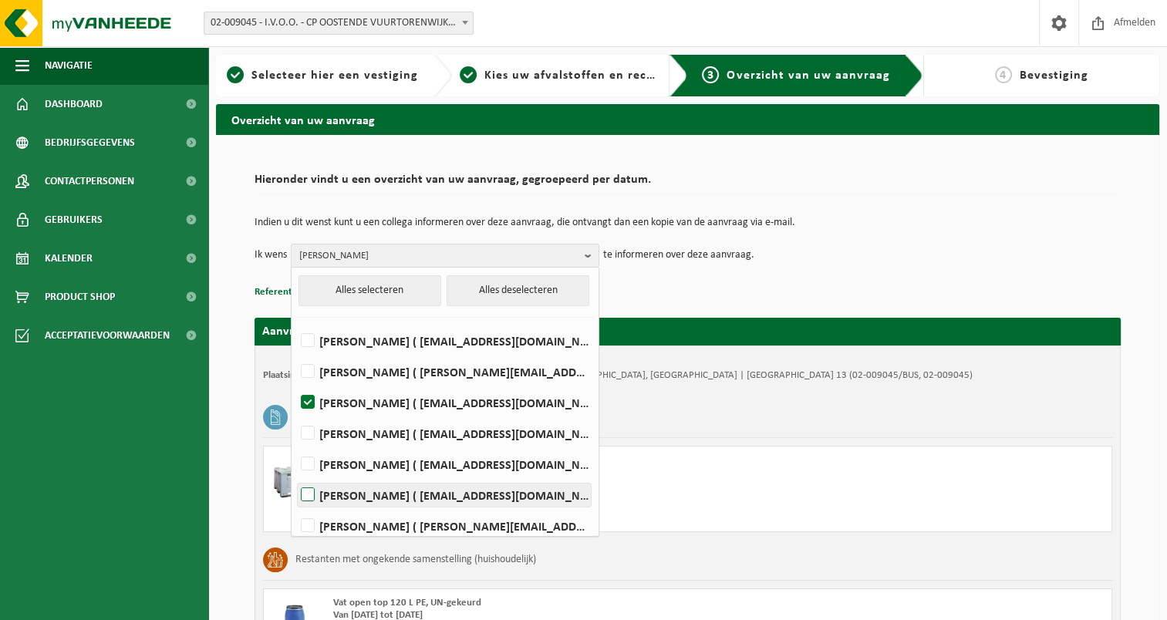
click at [308, 487] on label "[PERSON_NAME] ( [EMAIL_ADDRESS][DOMAIN_NAME] )" at bounding box center [444, 495] width 293 height 23
click at [295, 476] on input "Maxim Tolpe ( maxim.tolpe@oostende.be )" at bounding box center [295, 475] width 1 height 1
checkbox input "true"
click at [666, 275] on div "Indien u dit wenst kunt u een collega informeren over deze aanvraag, die ontvan…" at bounding box center [687, 242] width 866 height 80
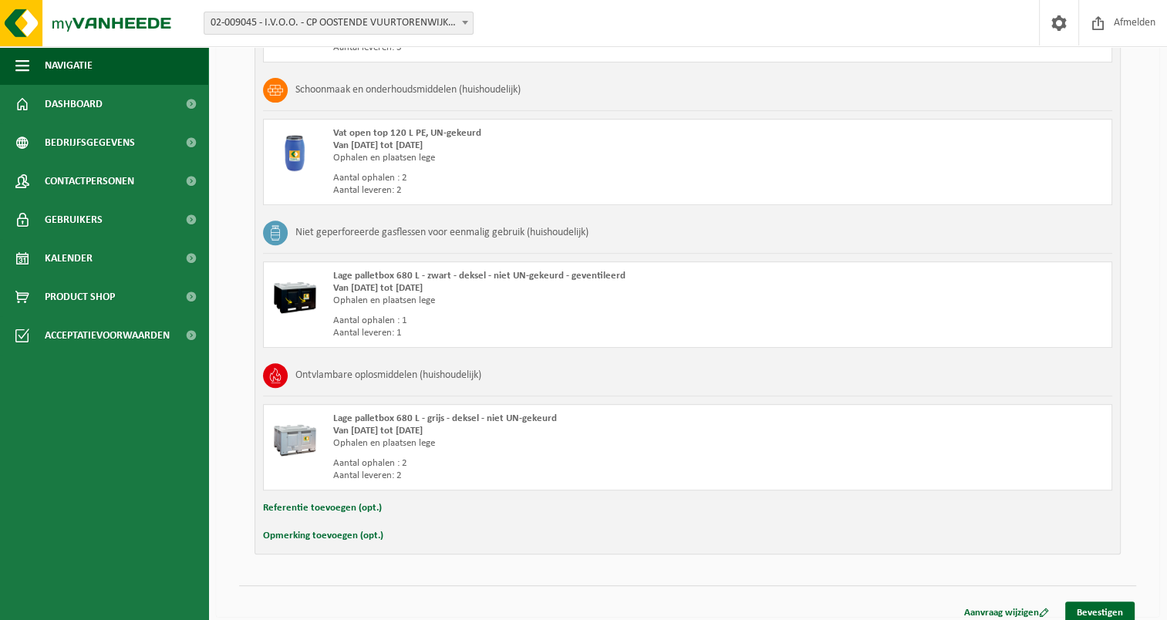
scroll to position [622, 0]
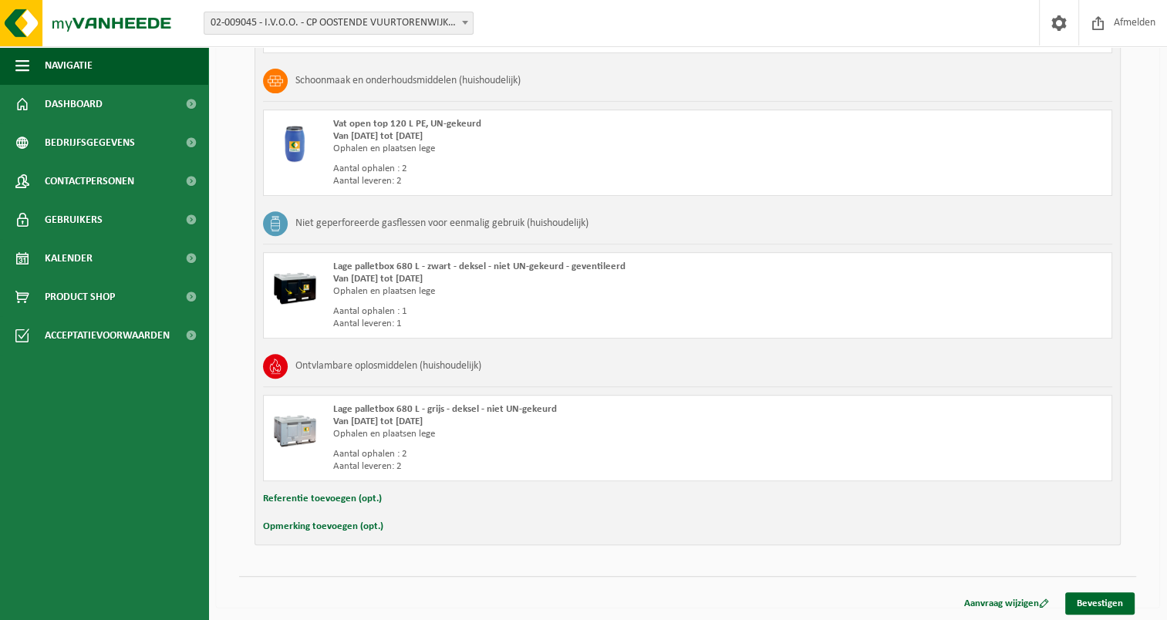
click at [333, 522] on button "Opmerking toevoegen (opt.)" at bounding box center [323, 527] width 120 height 20
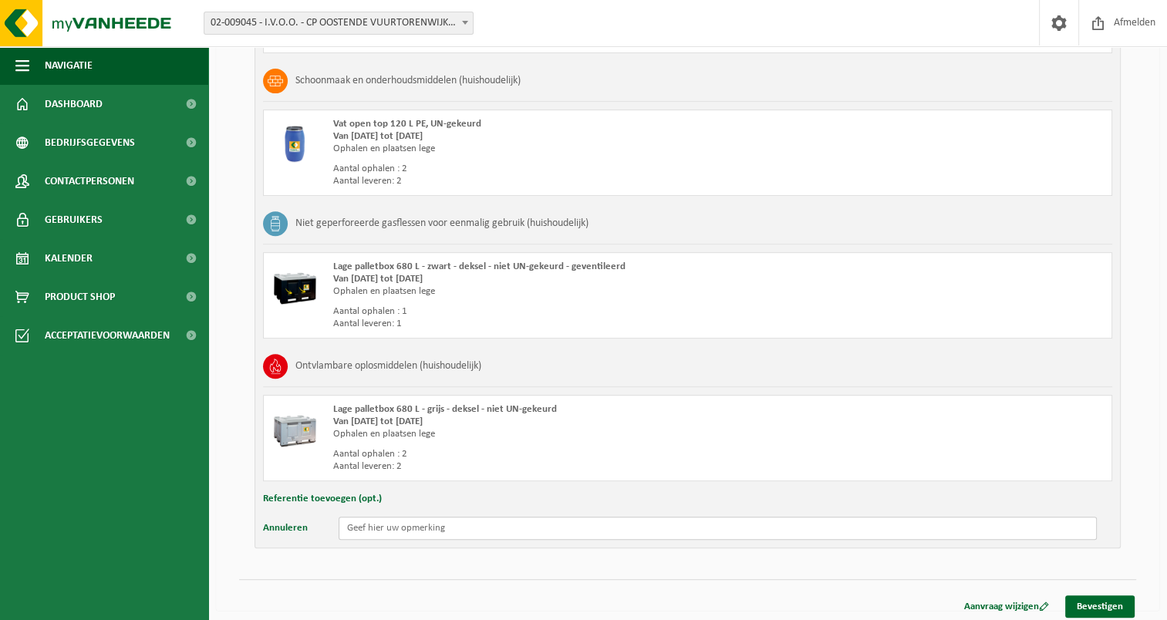
click at [357, 523] on input "text" at bounding box center [718, 528] width 758 height 23
click at [292, 519] on button "Annuleren" at bounding box center [285, 528] width 45 height 23
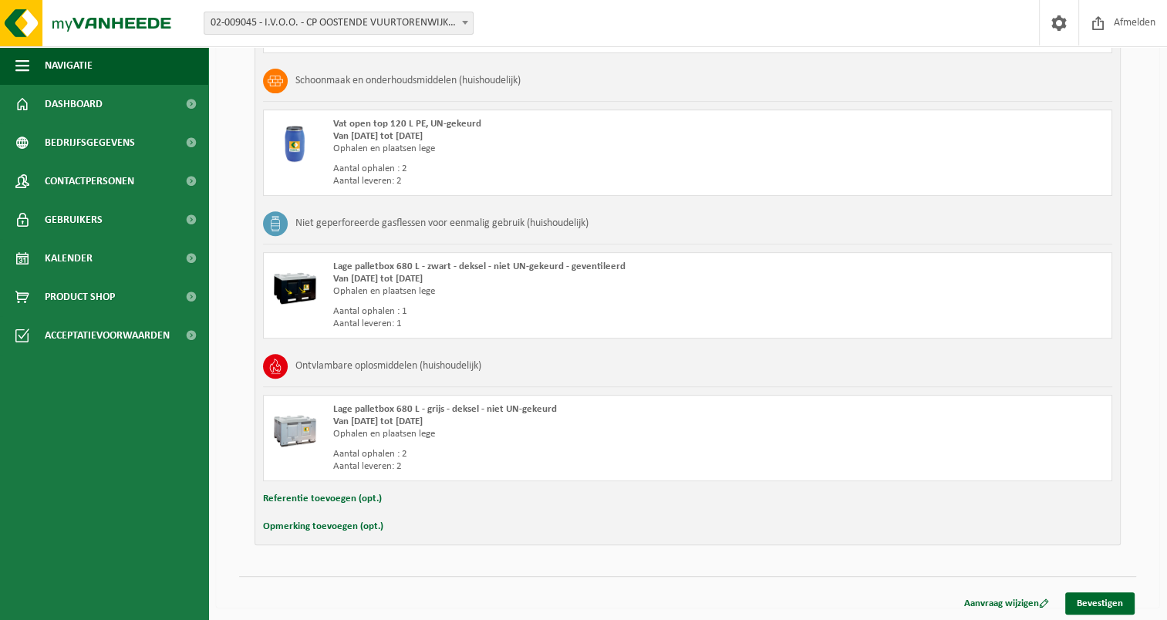
click at [313, 494] on button "Referentie toevoegen (opt.)" at bounding box center [322, 499] width 119 height 20
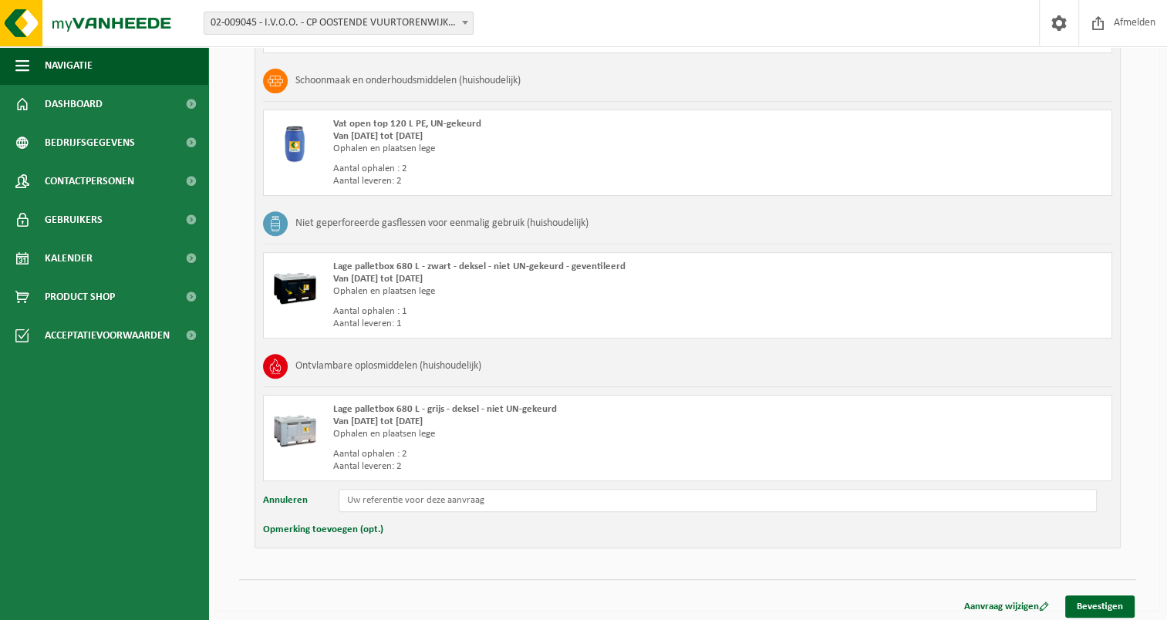
click at [287, 504] on button "Annuleren" at bounding box center [285, 500] width 45 height 23
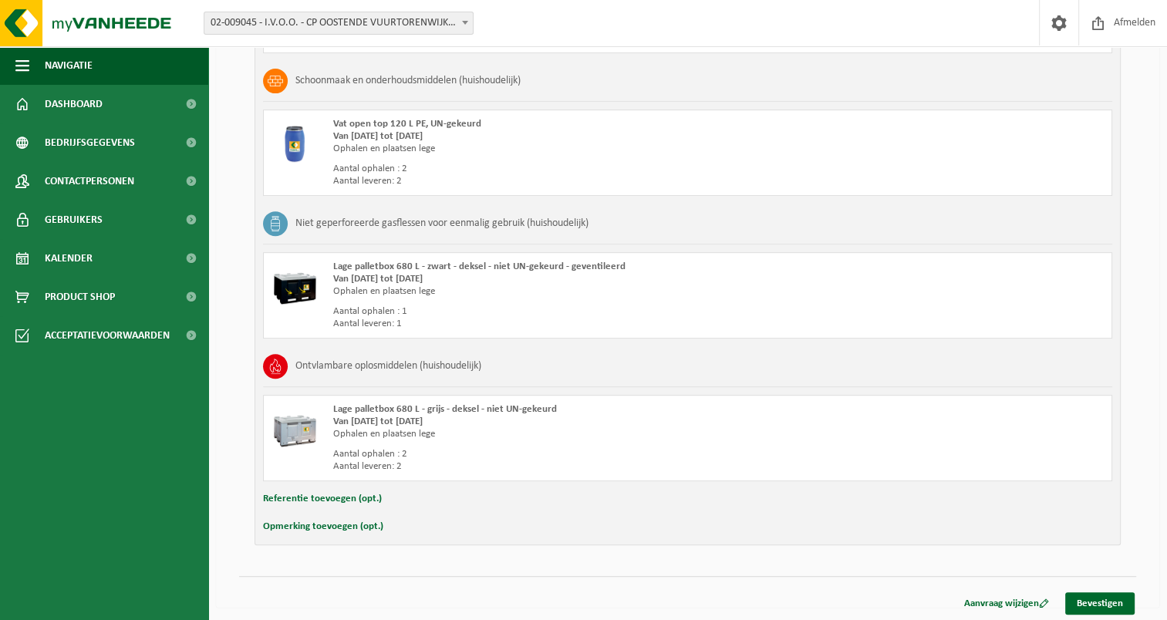
drag, startPoint x: 976, startPoint y: 603, endPoint x: 870, endPoint y: 586, distance: 107.8
click at [870, 586] on div "Aanvraag wijzigen Bevestigen" at bounding box center [687, 584] width 897 height 16
click at [1003, 602] on link "Aanvraag wijzigen" at bounding box center [1006, 603] width 108 height 22
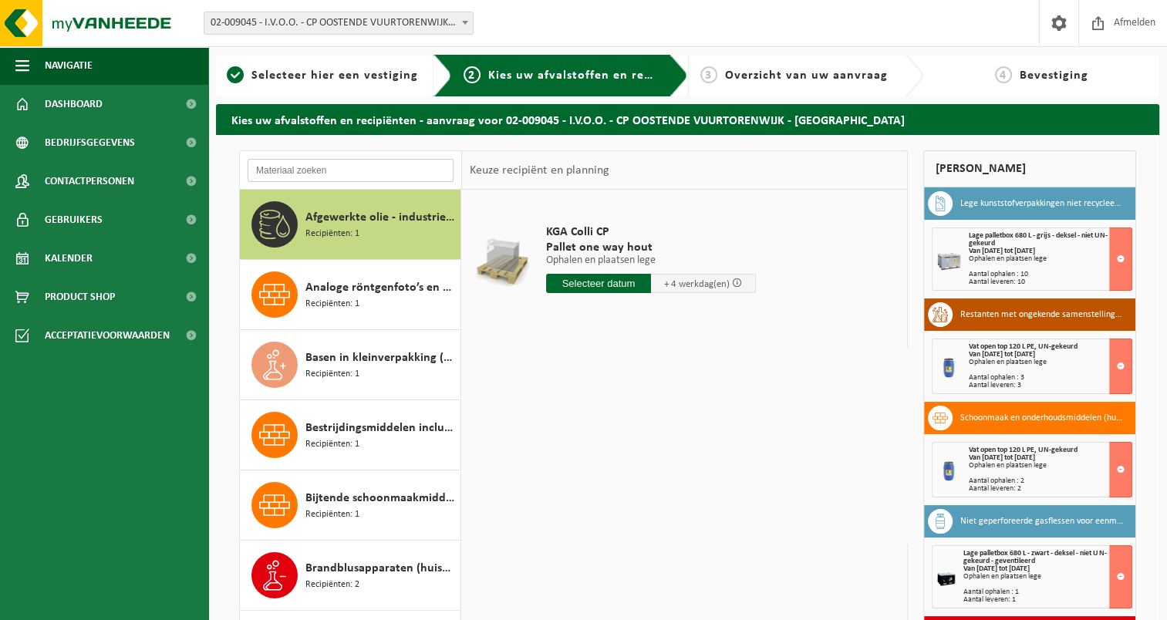
click at [331, 175] on input "text" at bounding box center [351, 170] width 206 height 23
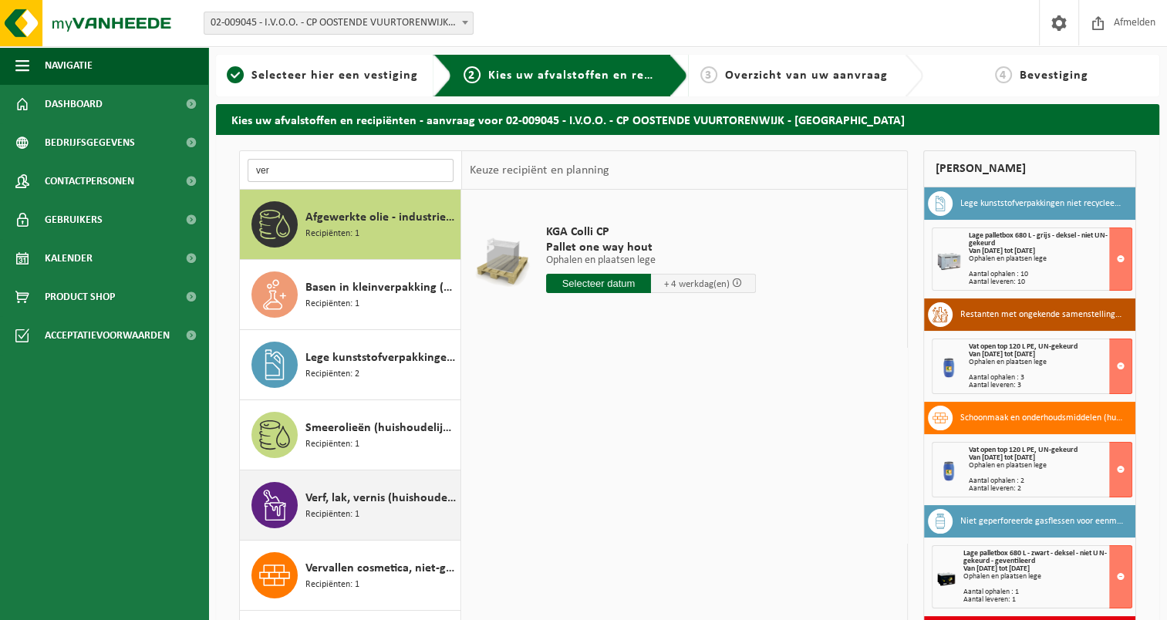
type input "ver"
click at [374, 482] on div "Verf, lak, vernis (huishoudelijk) Recipiënten: 1" at bounding box center [380, 505] width 151 height 46
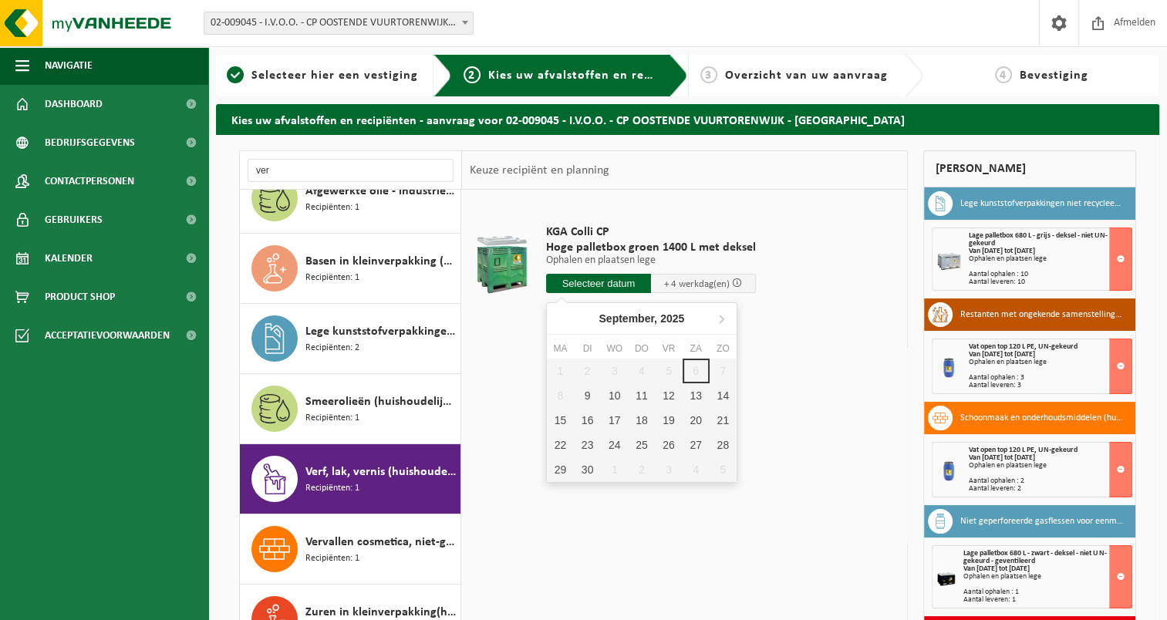
click at [614, 285] on input "text" at bounding box center [598, 283] width 105 height 19
click at [595, 391] on div "9" at bounding box center [587, 395] width 27 height 25
type input "Van [DATE]"
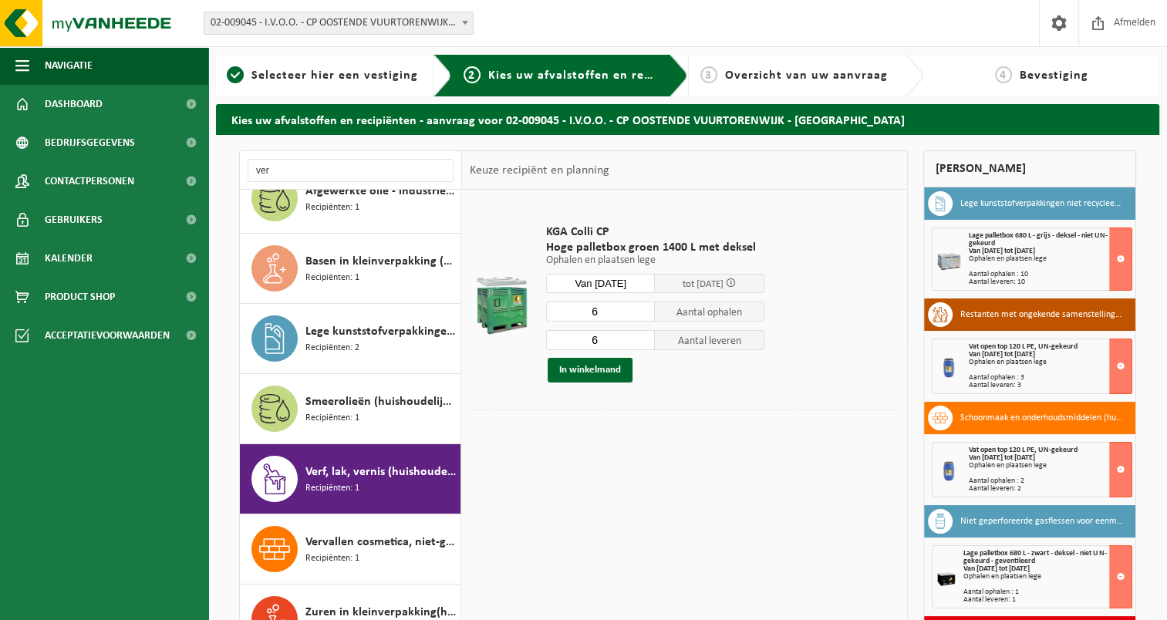
click at [610, 311] on input "6" at bounding box center [601, 312] width 110 height 20
type input "10"
click at [605, 339] on input "6" at bounding box center [601, 340] width 110 height 20
type input "10"
click at [595, 376] on button "In winkelmand" at bounding box center [590, 370] width 85 height 25
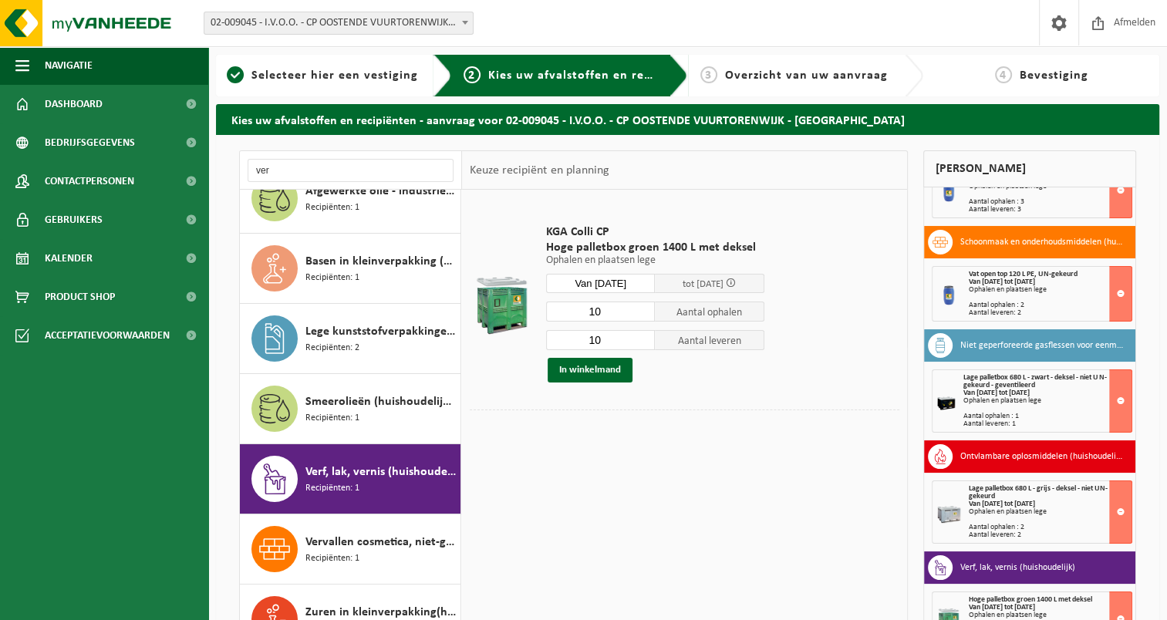
scroll to position [133, 0]
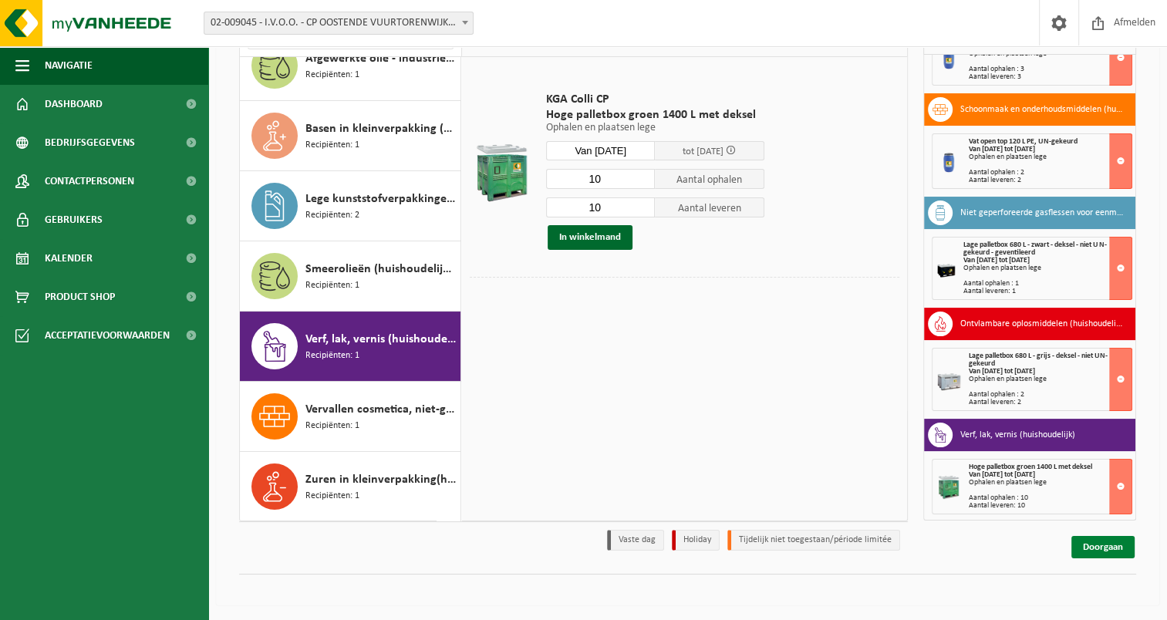
click at [1093, 549] on link "Doorgaan" at bounding box center [1102, 547] width 63 height 22
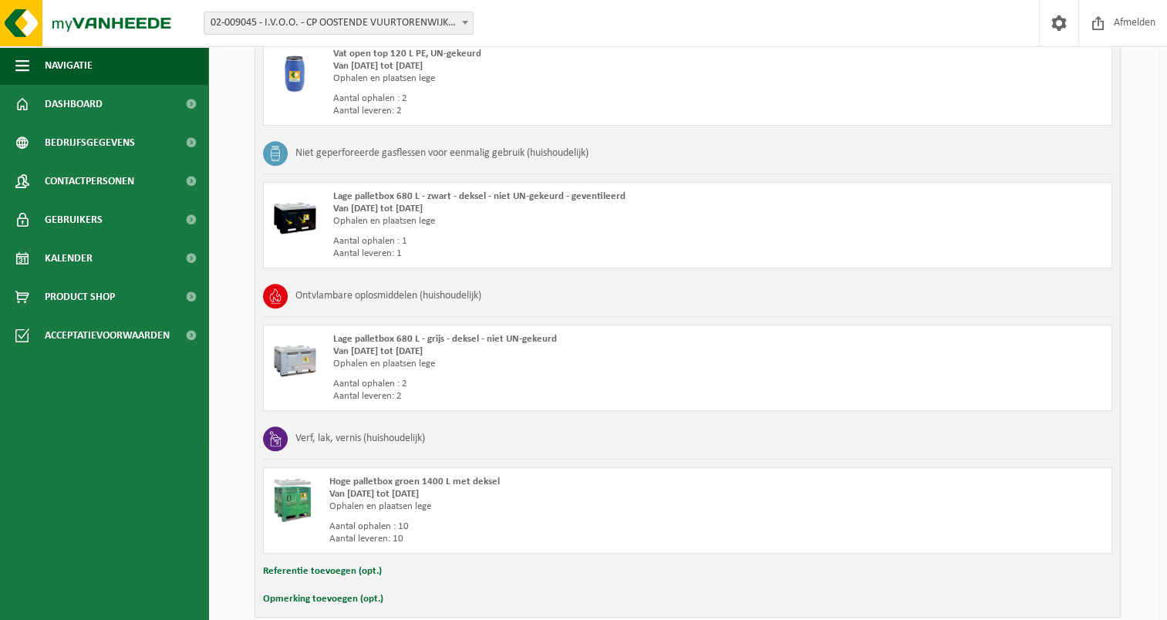
scroll to position [763, 0]
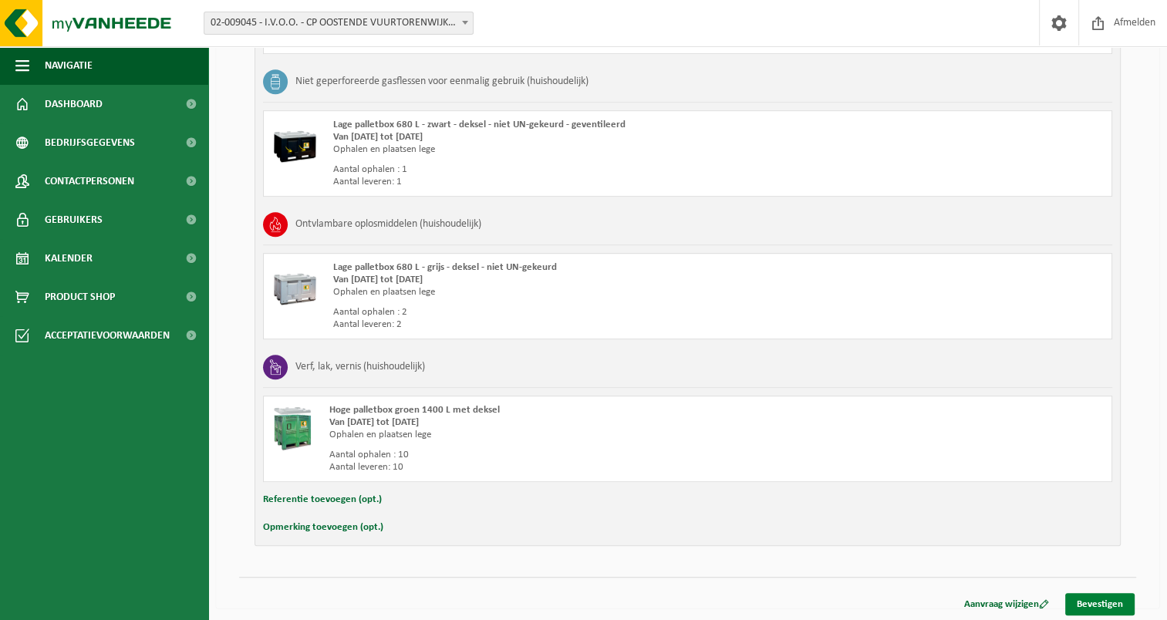
click at [1104, 601] on link "Bevestigen" at bounding box center [1099, 604] width 69 height 22
